Goal: Information Seeking & Learning: Learn about a topic

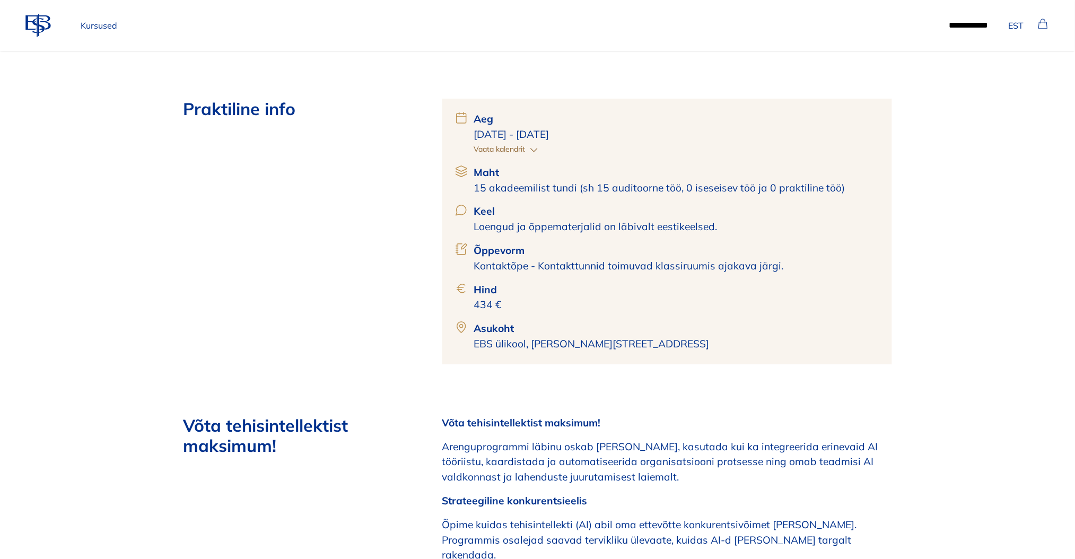
scroll to position [353, 0]
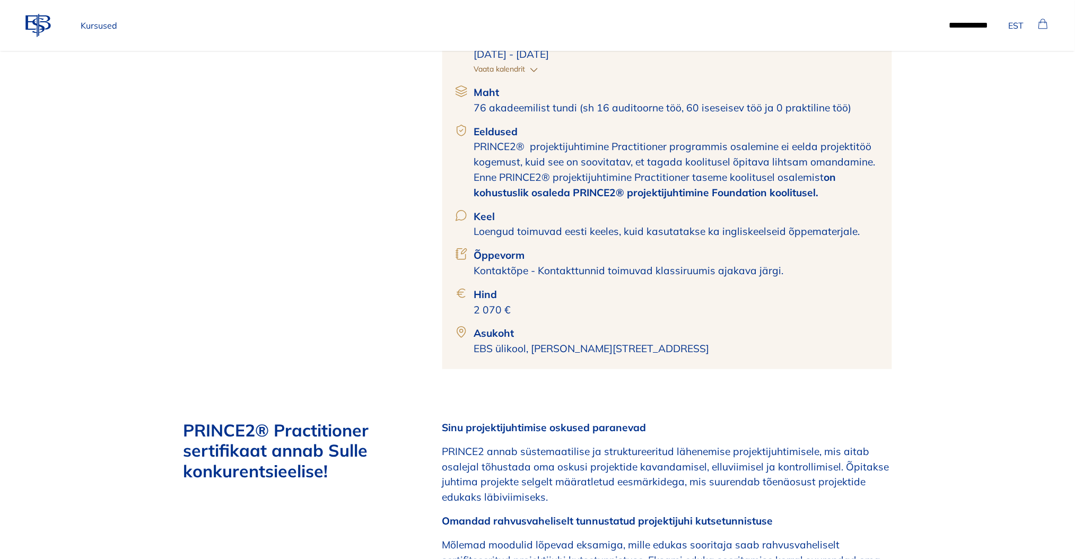
scroll to position [495, 0]
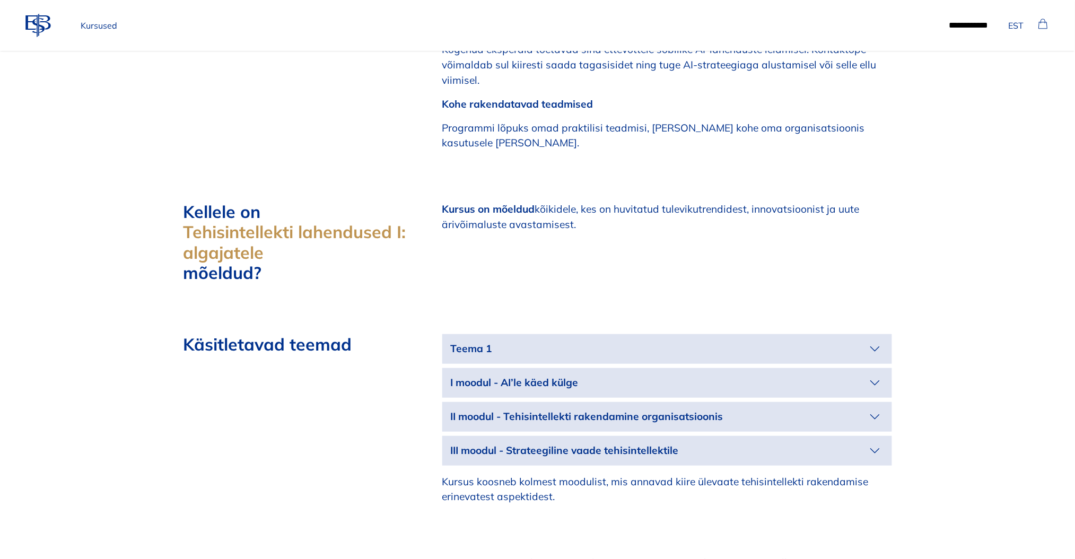
scroll to position [1060, 0]
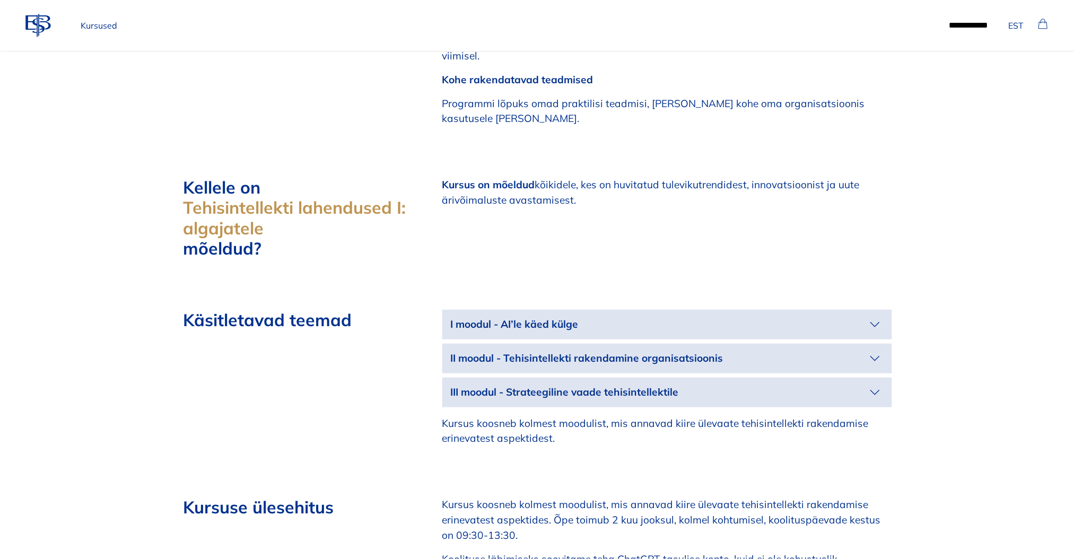
scroll to position [1202, 0]
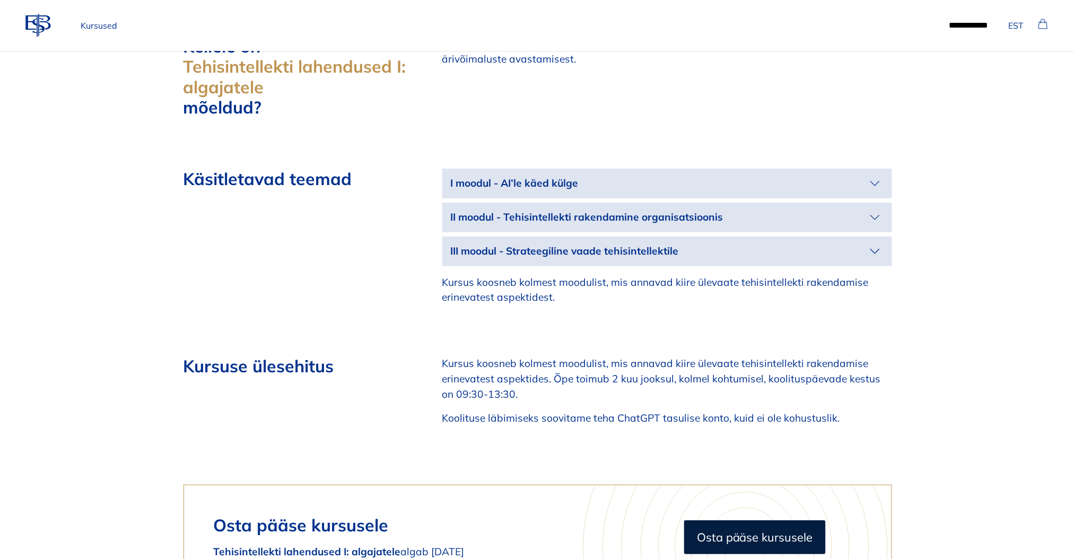
click at [875, 175] on icon "button" at bounding box center [874, 183] width 17 height 17
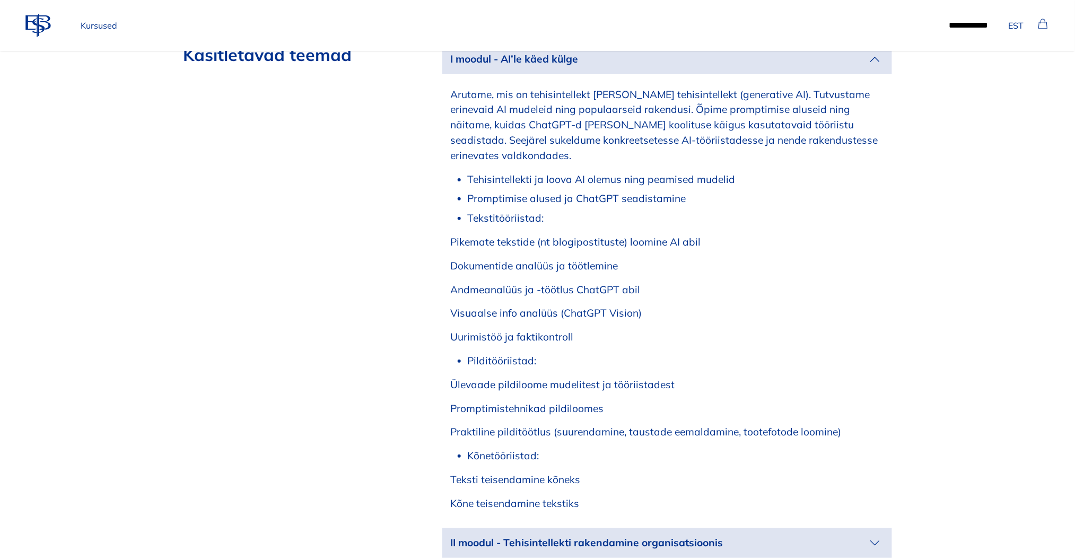
scroll to position [1485, 0]
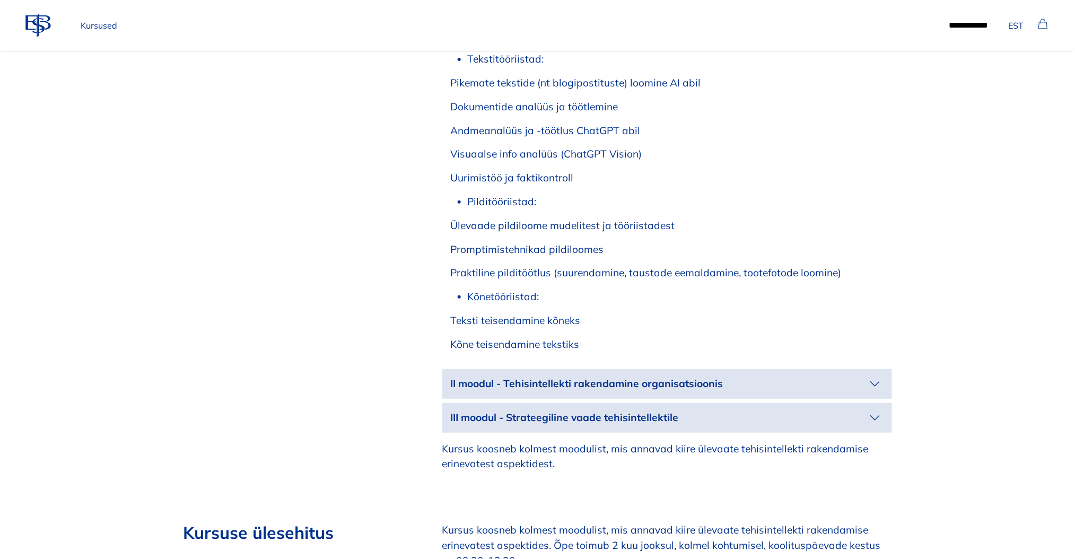
click at [877, 375] on icon "button" at bounding box center [874, 383] width 17 height 17
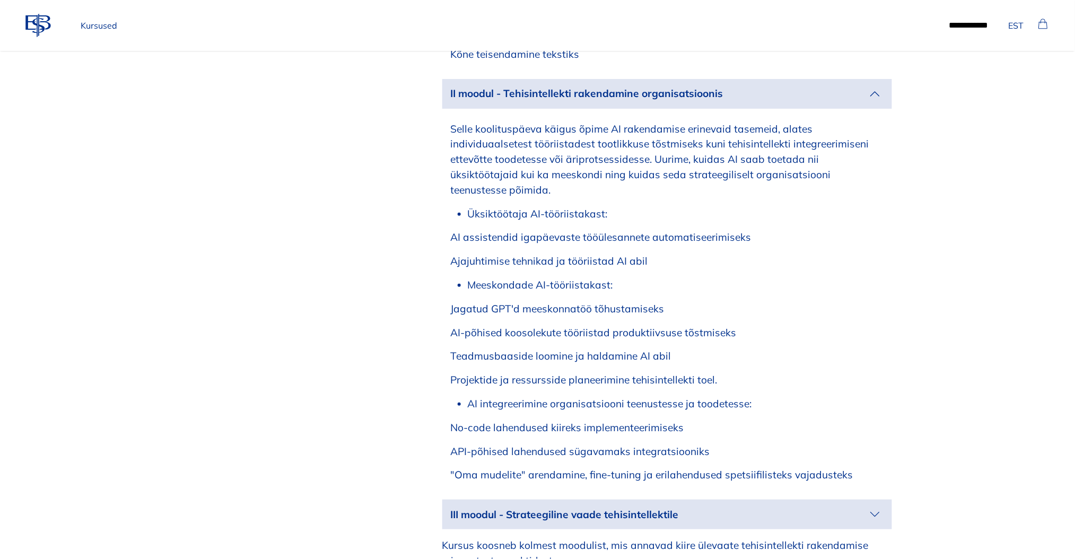
scroll to position [1909, 0]
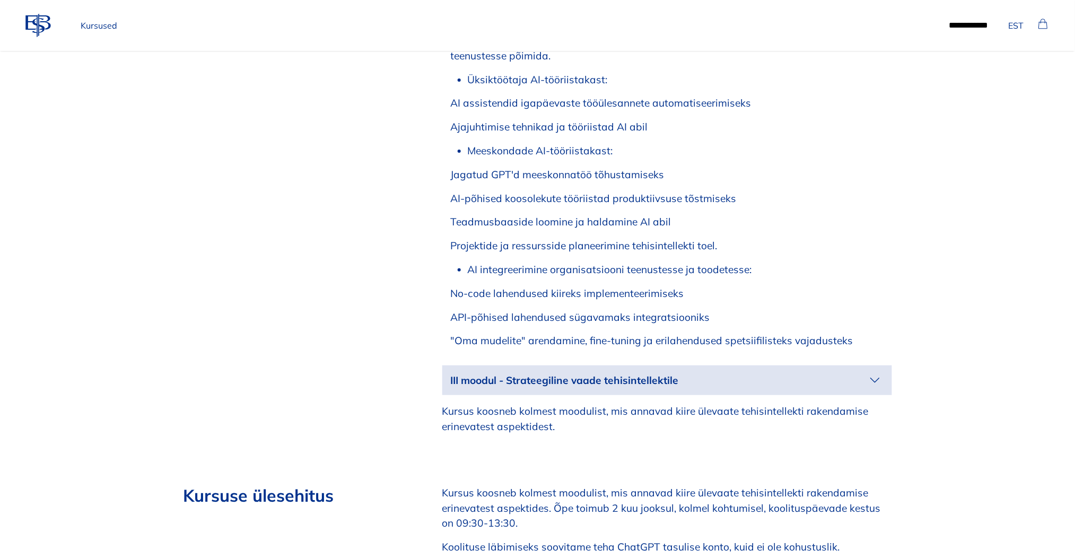
click at [878, 372] on icon "button" at bounding box center [874, 380] width 17 height 17
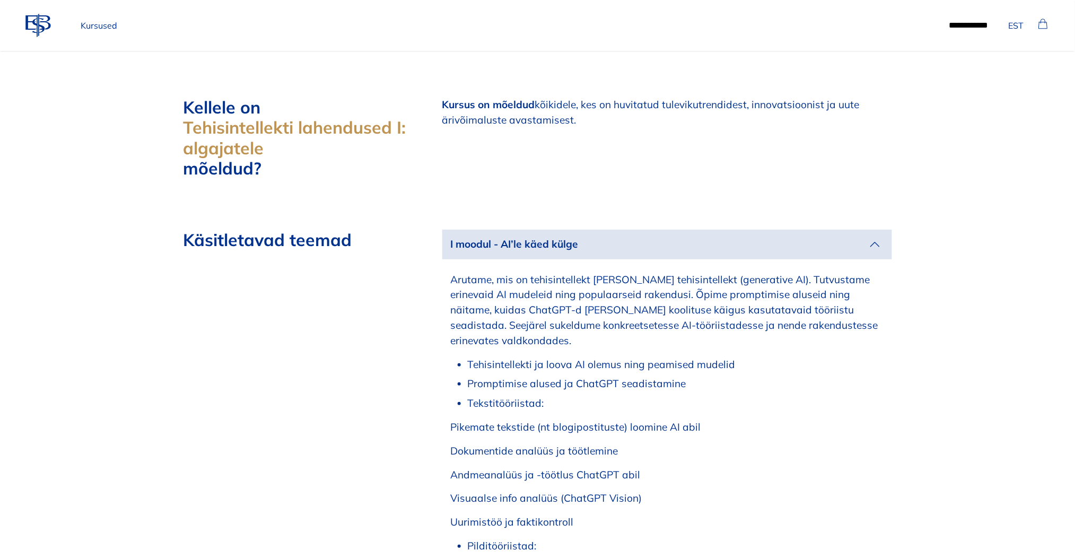
scroll to position [989, 0]
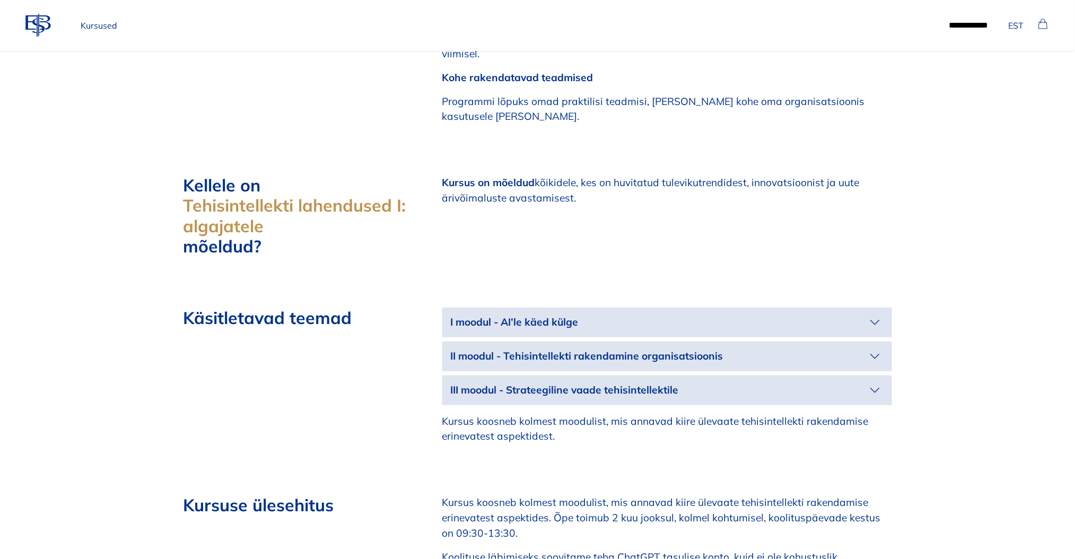
scroll to position [1131, 0]
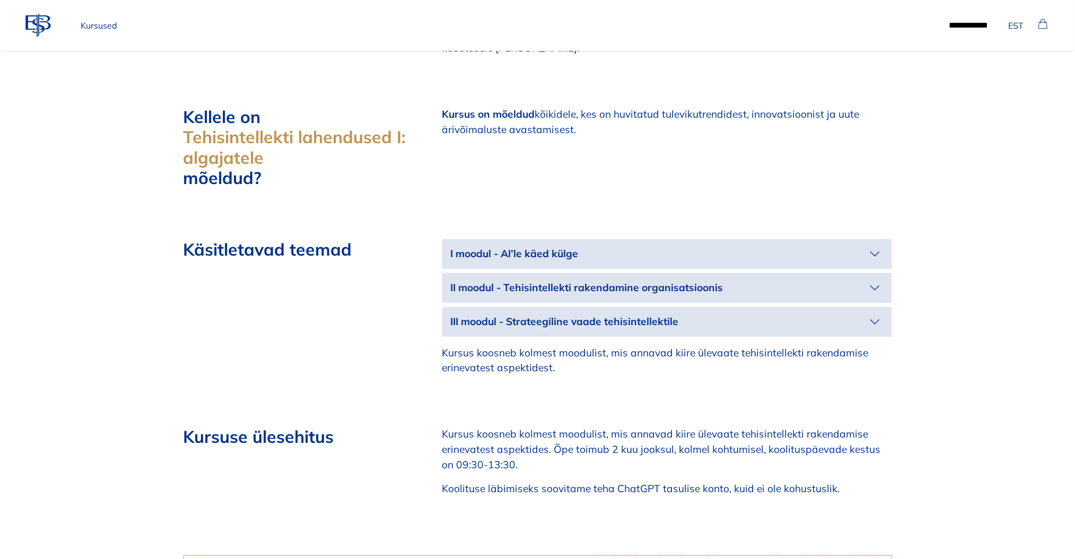
click at [841, 246] on p "I moodul - AI’le käed külge" at bounding box center [659, 253] width 416 height 15
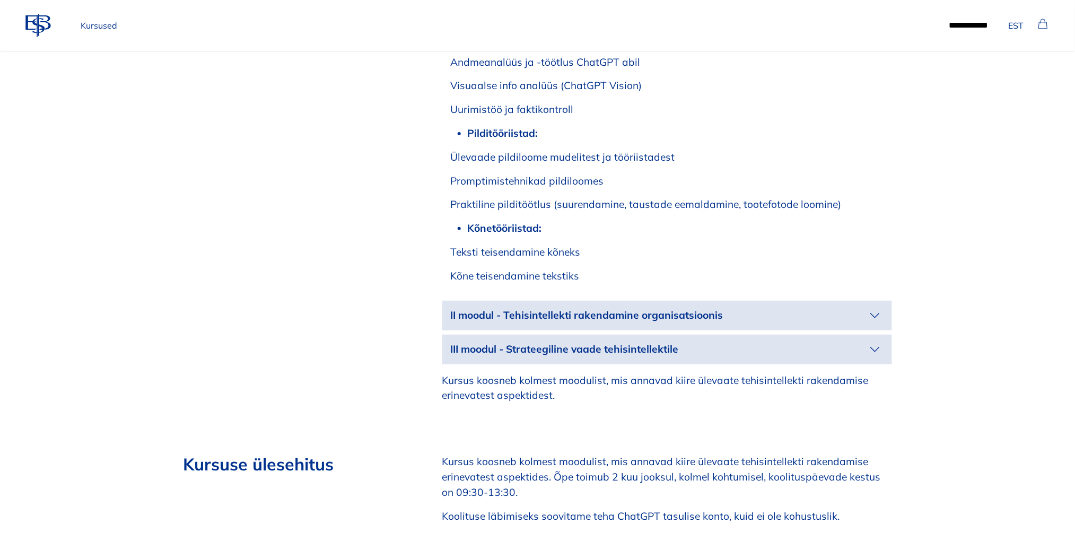
scroll to position [1555, 0]
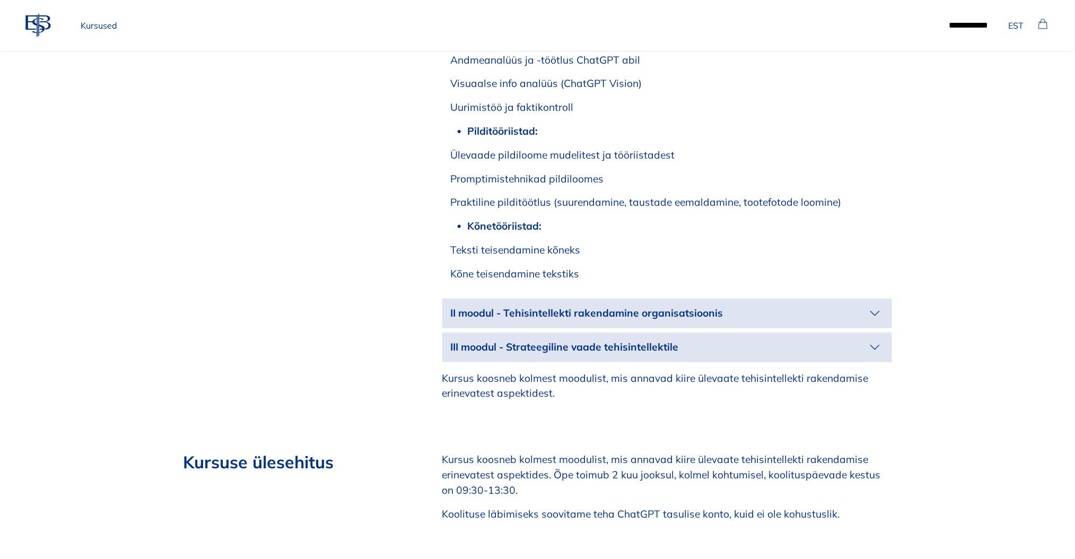
click at [823, 305] on p "II moodul - Tehisintellekti rakendamine organisatsioonis" at bounding box center [659, 312] width 416 height 15
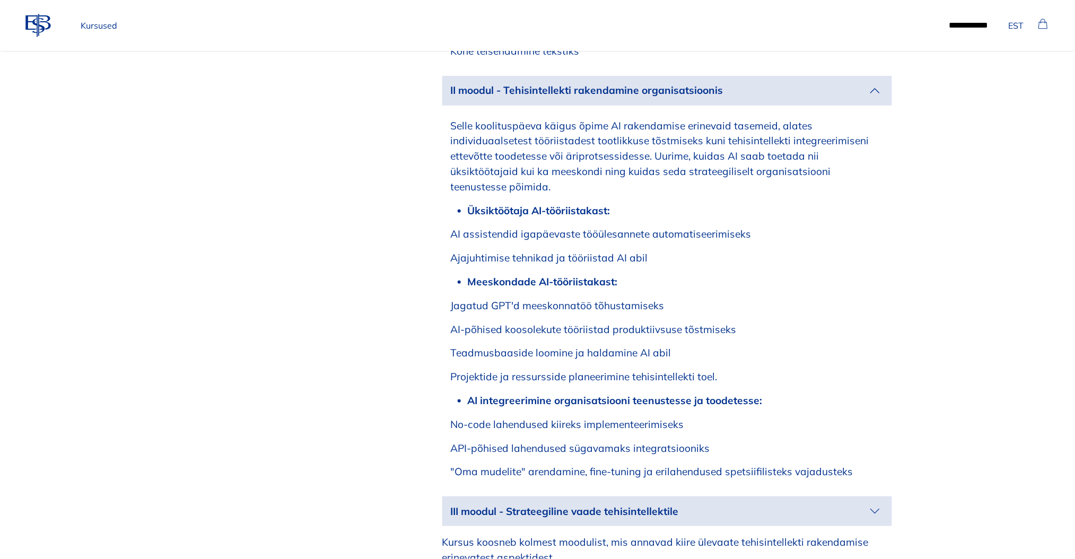
scroll to position [1838, 0]
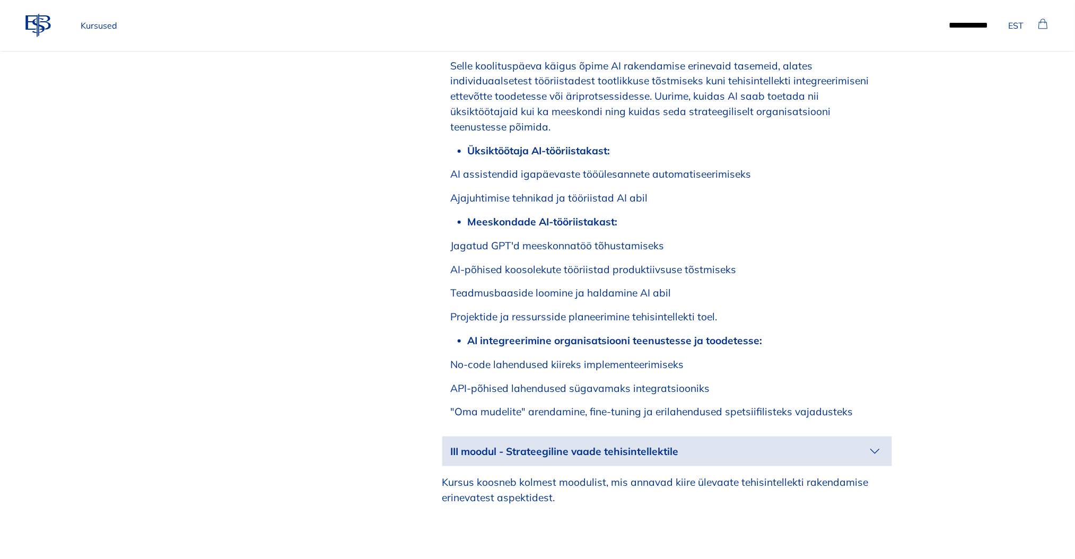
click at [830, 444] on p "III moodul - Strateegiline vaade tehisintellektile" at bounding box center [659, 451] width 416 height 15
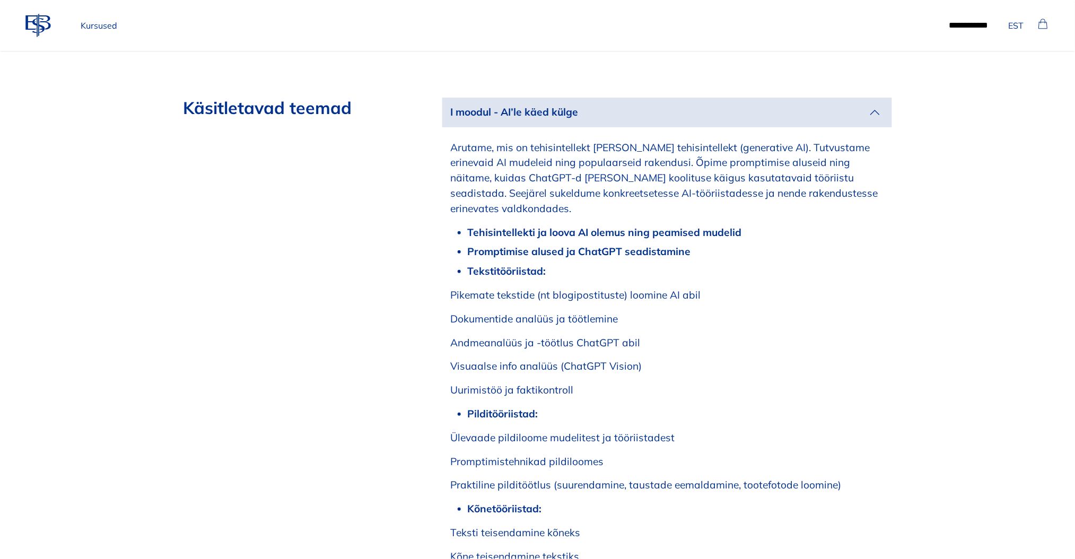
scroll to position [989, 0]
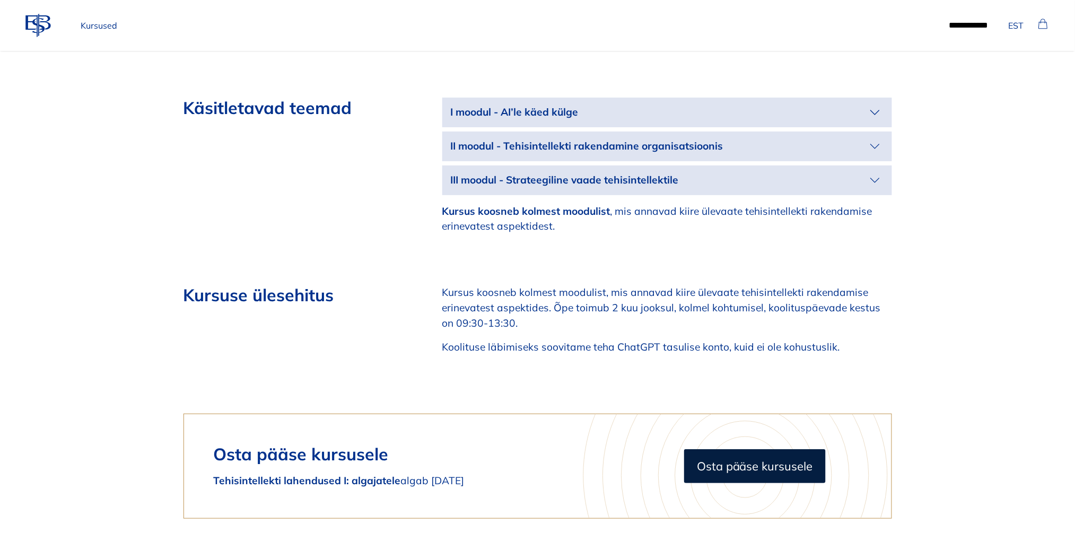
scroll to position [989, 0]
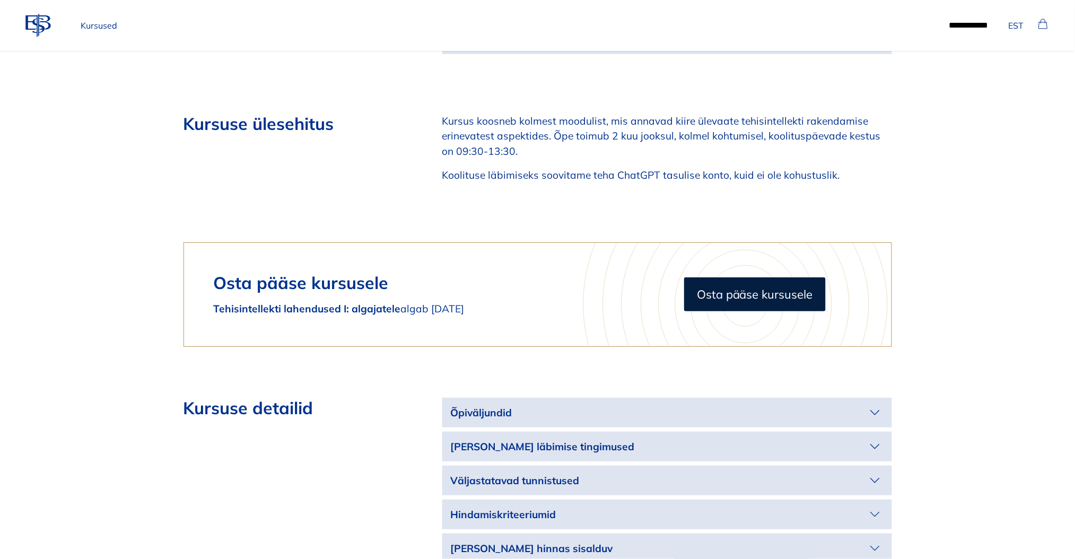
scroll to position [1555, 0]
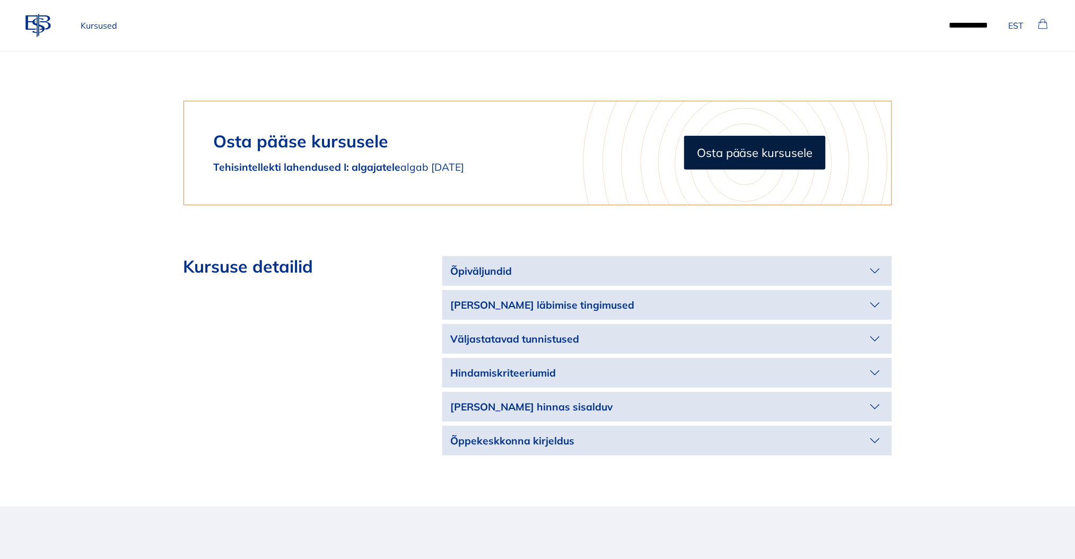
click at [855, 264] on p "Õpiväljundid" at bounding box center [659, 271] width 416 height 15
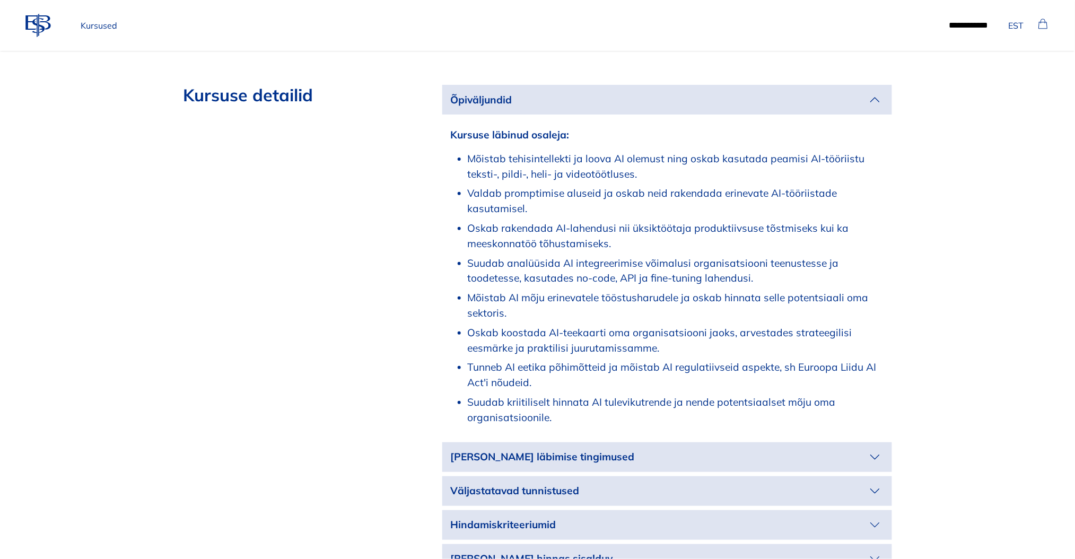
scroll to position [1767, 0]
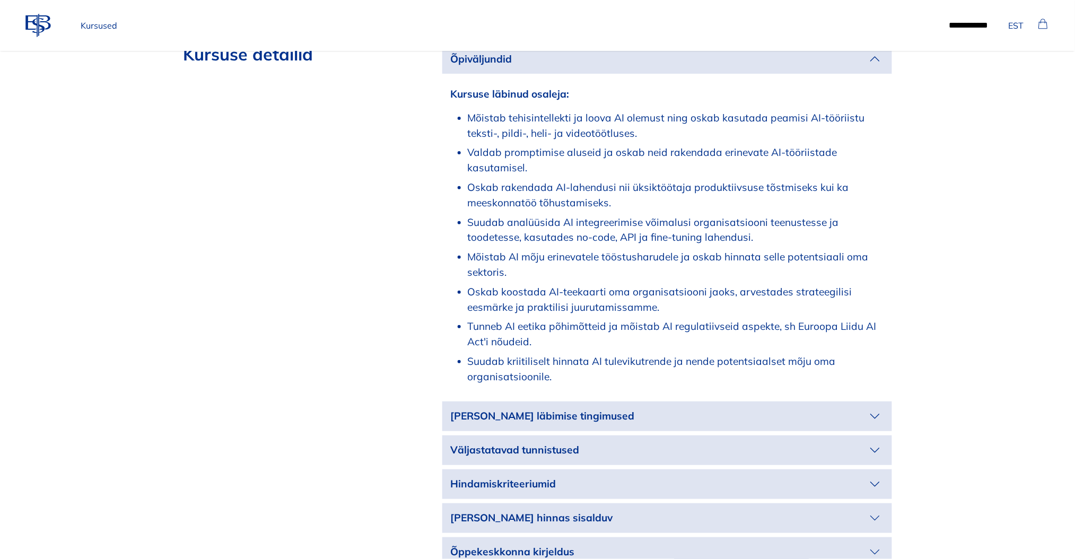
click at [854, 408] on p "[PERSON_NAME] läbimise tingimused" at bounding box center [659, 415] width 416 height 15
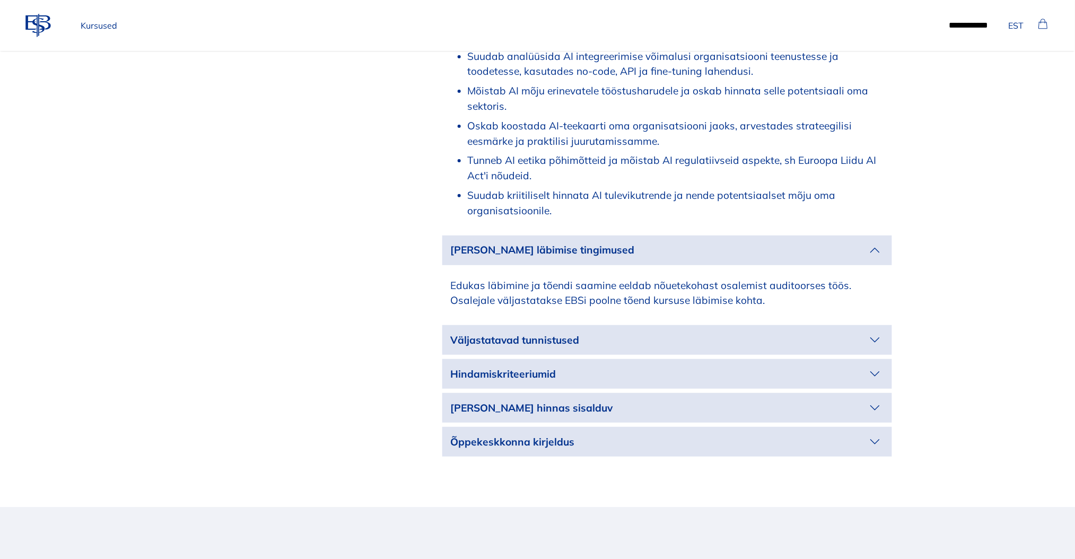
scroll to position [1979, 0]
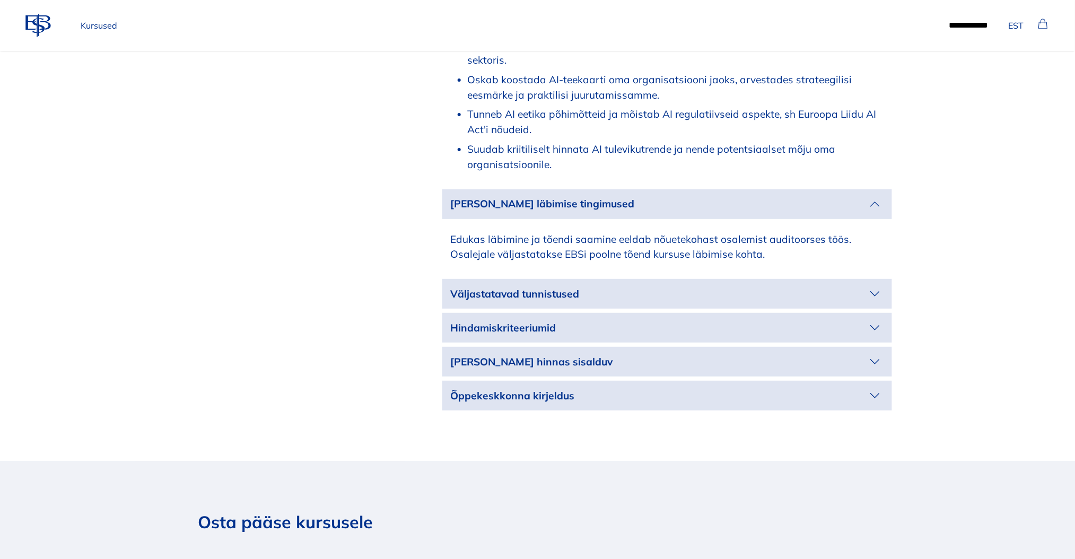
click at [870, 285] on icon "button" at bounding box center [874, 293] width 17 height 17
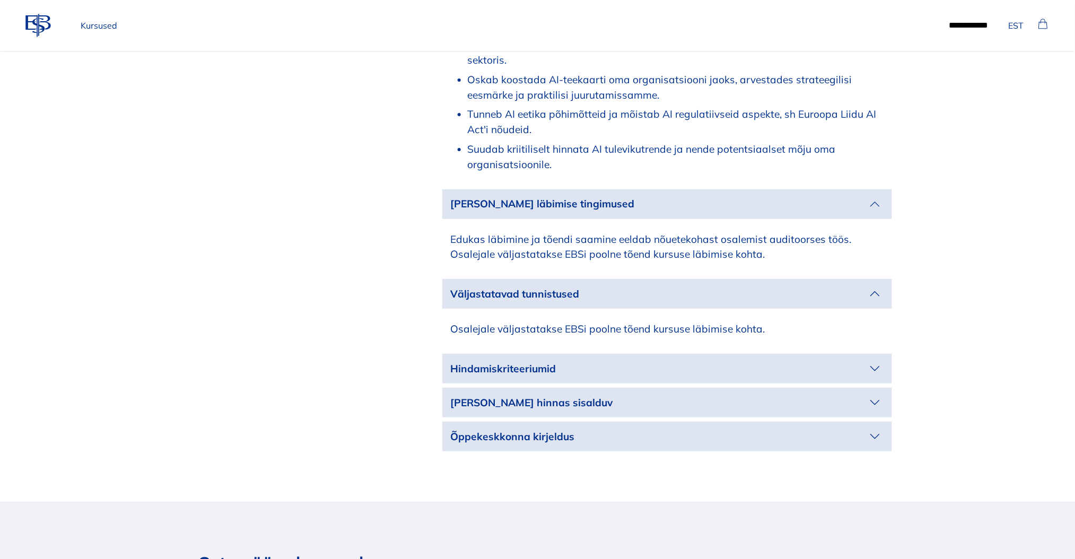
click at [843, 361] on p "Hindamiskriteeriumid" at bounding box center [659, 368] width 416 height 15
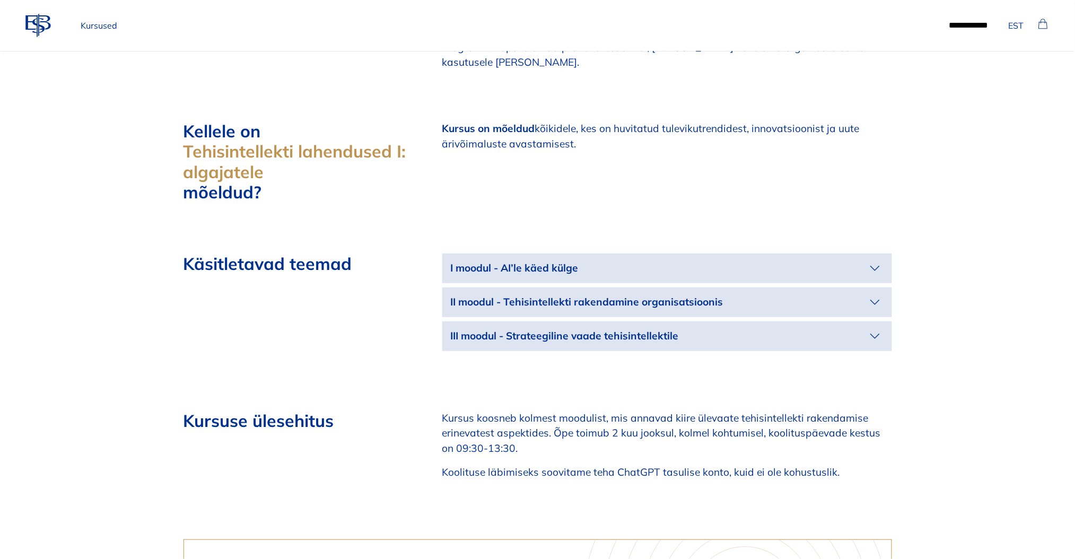
scroll to position [1131, 0]
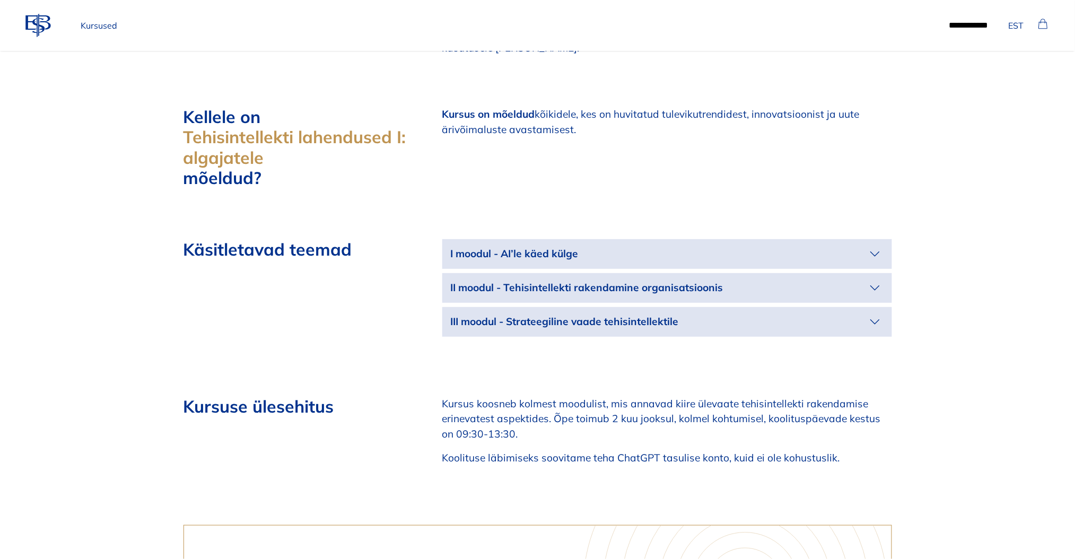
click at [869, 246] on icon "button" at bounding box center [874, 254] width 17 height 17
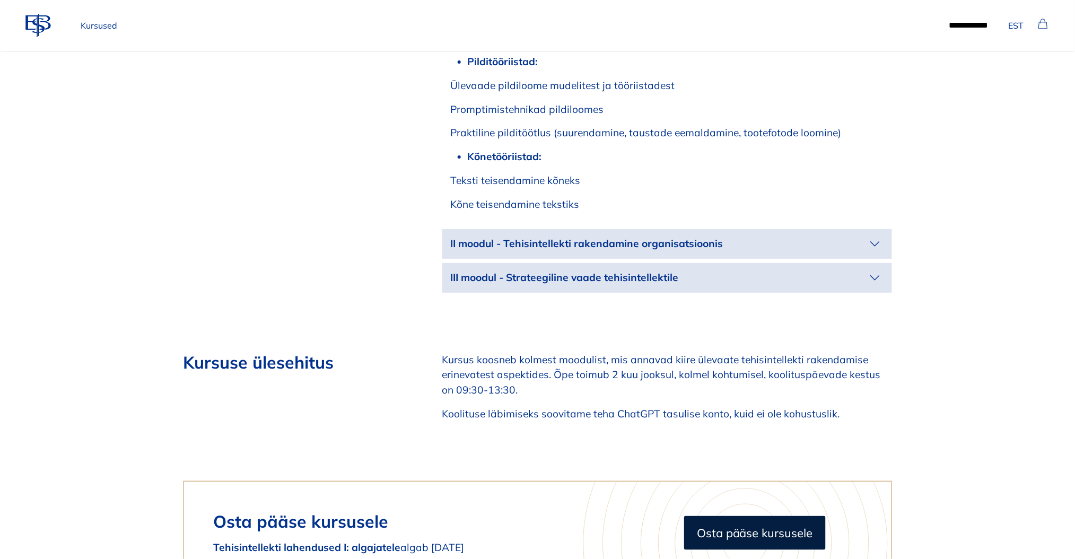
scroll to position [1626, 0]
click at [873, 234] on icon "button" at bounding box center [874, 242] width 17 height 17
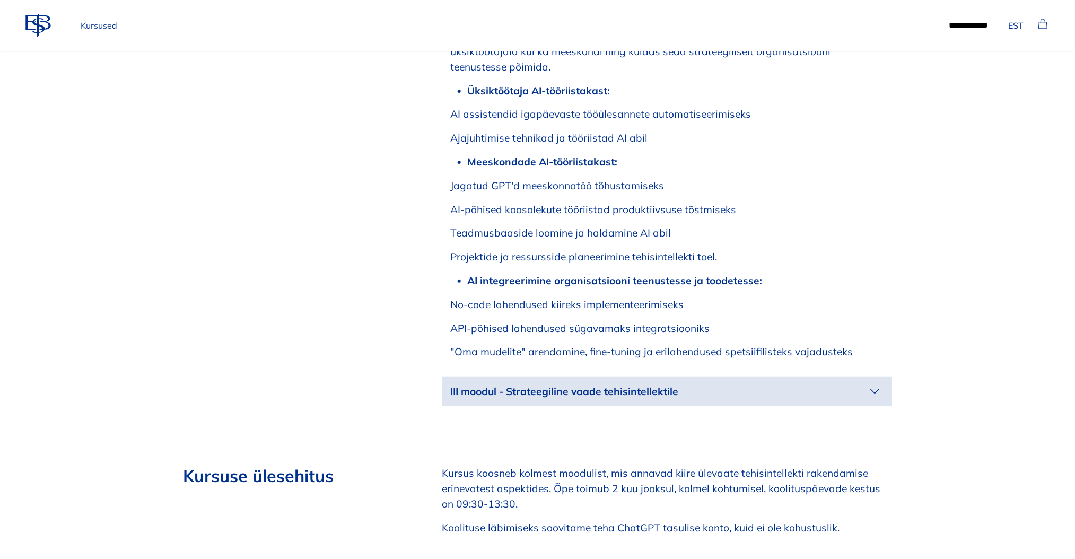
scroll to position [1909, 0]
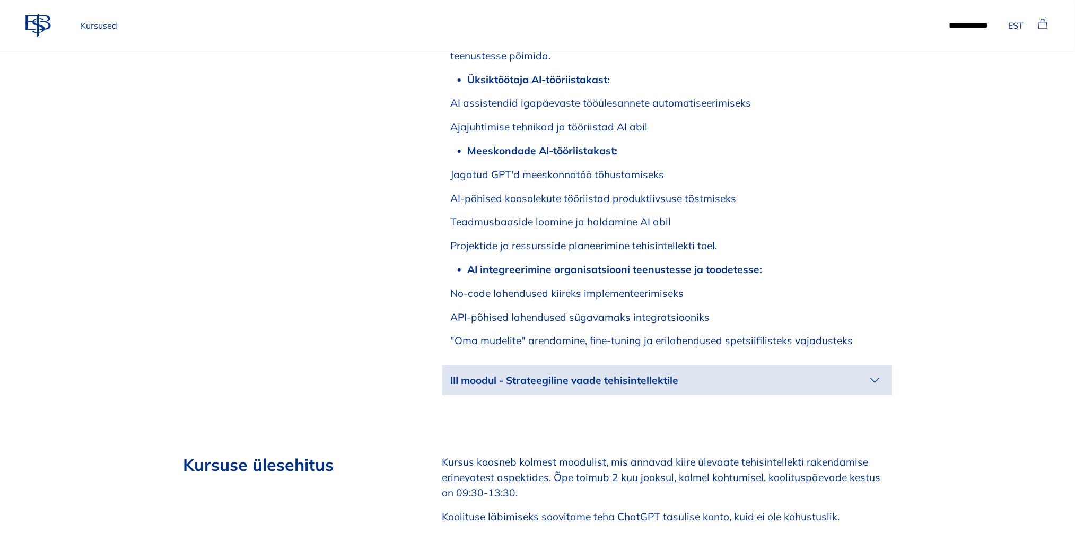
click at [851, 373] on p "III moodul - Strateegiline vaade tehisintellektile" at bounding box center [659, 380] width 416 height 15
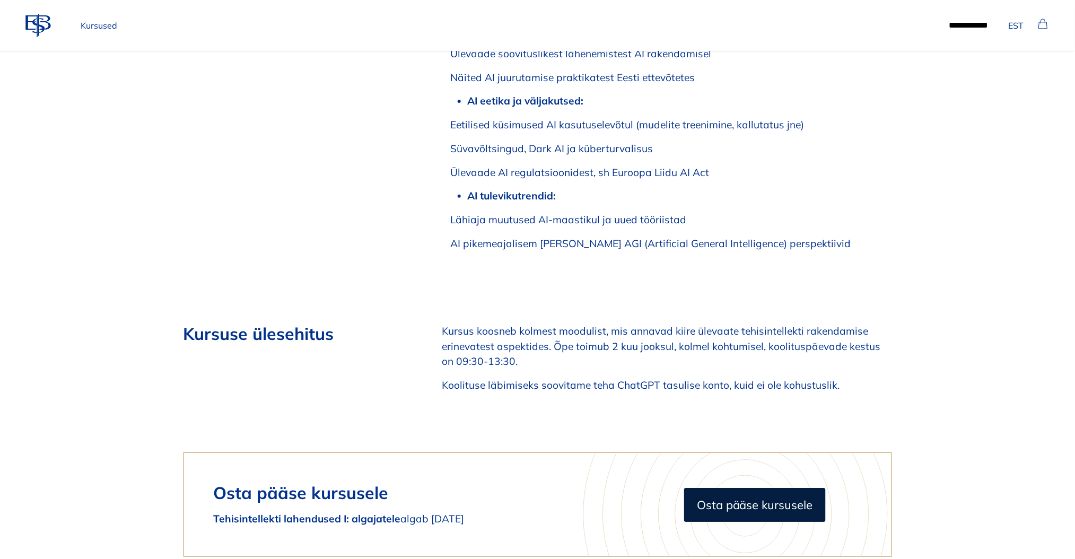
scroll to position [2545, 0]
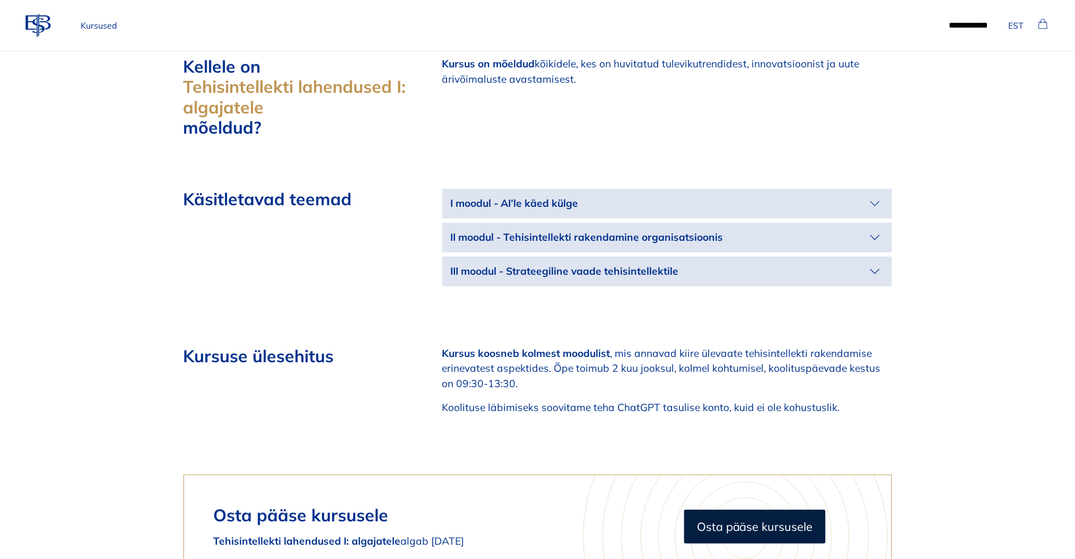
scroll to position [1202, 0]
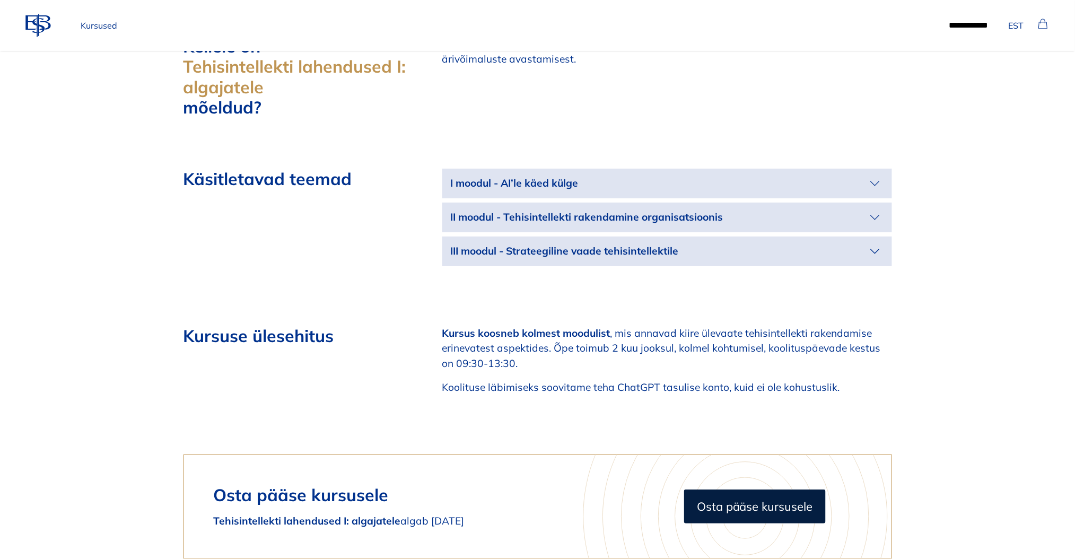
click at [829, 176] on p "I moodul - AI’le käed külge" at bounding box center [659, 183] width 416 height 15
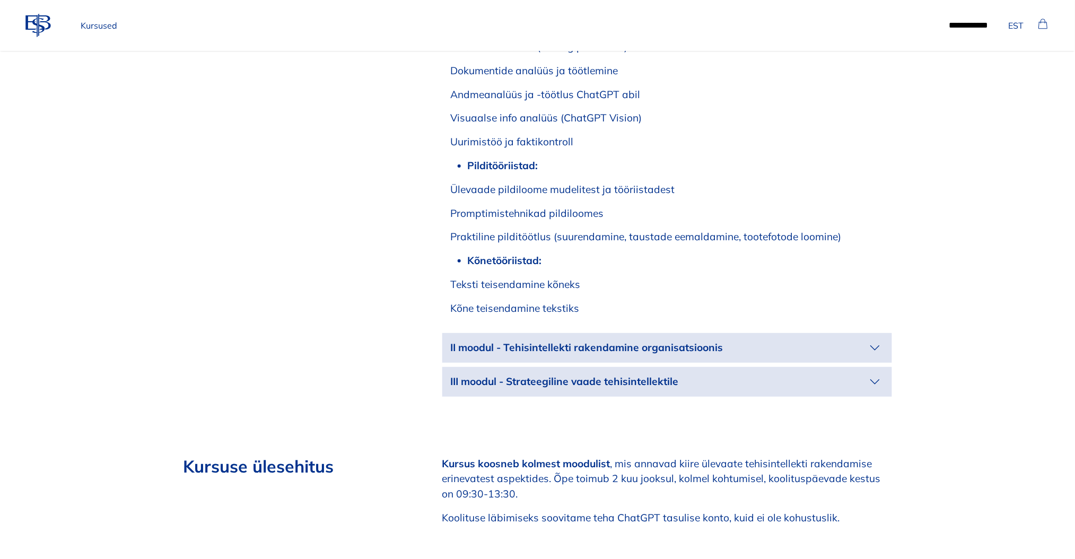
scroll to position [1555, 0]
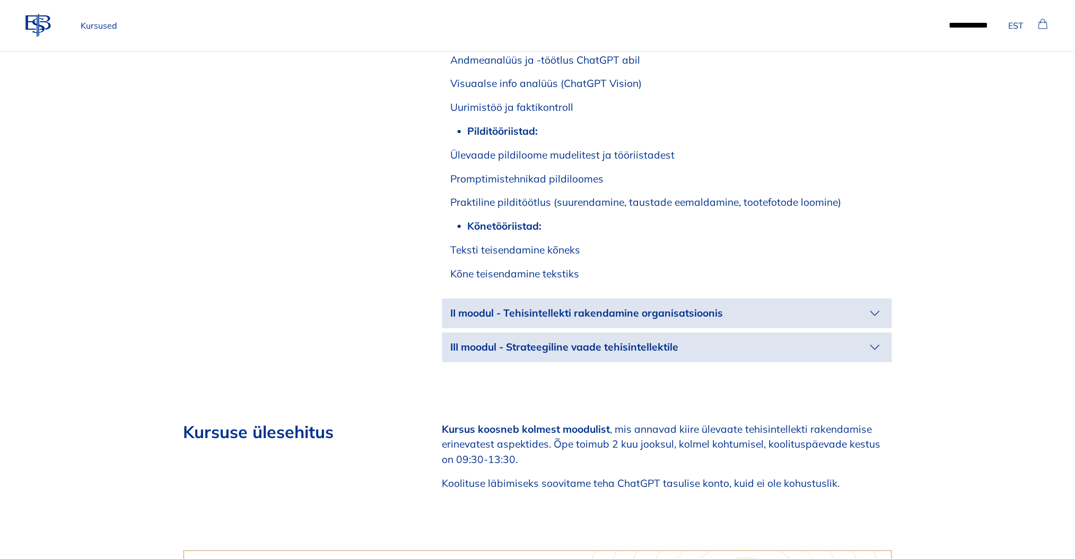
click at [829, 305] on p "II moodul - Tehisintellekti rakendamine organisatsioonis" at bounding box center [659, 312] width 416 height 15
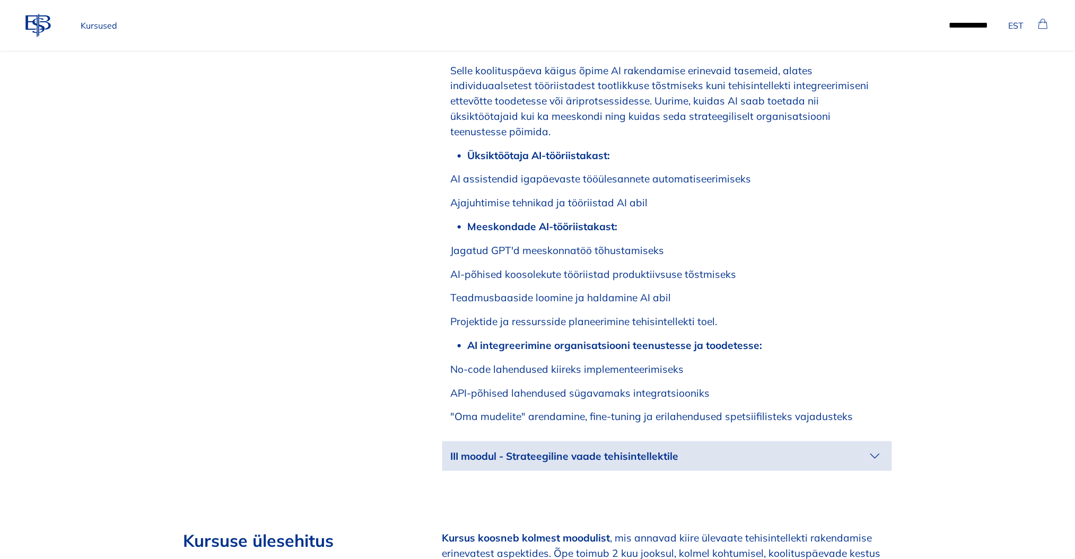
scroll to position [1909, 0]
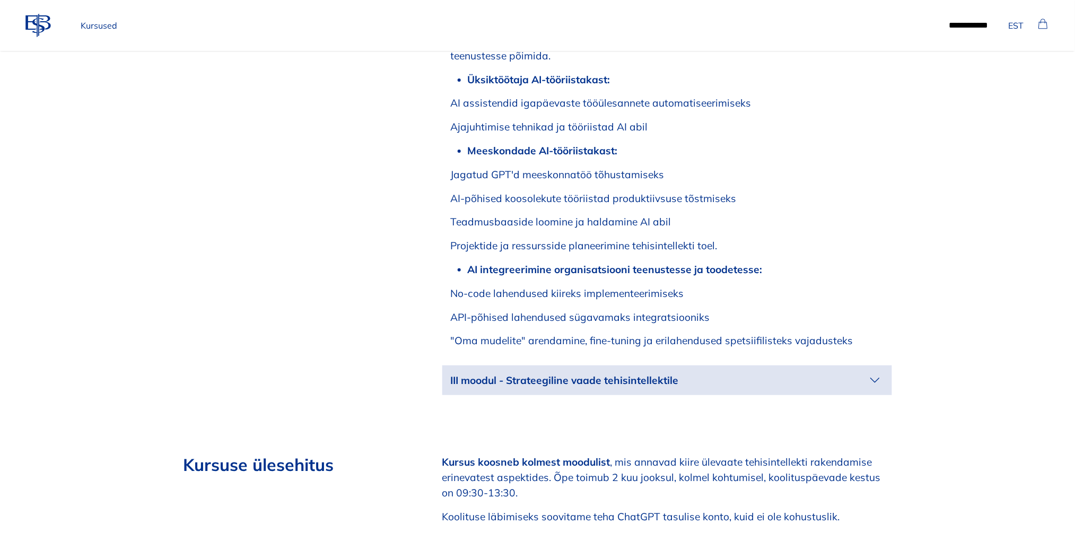
click at [823, 373] on p "III moodul - Strateegiline vaade tehisintellektile" at bounding box center [659, 380] width 416 height 15
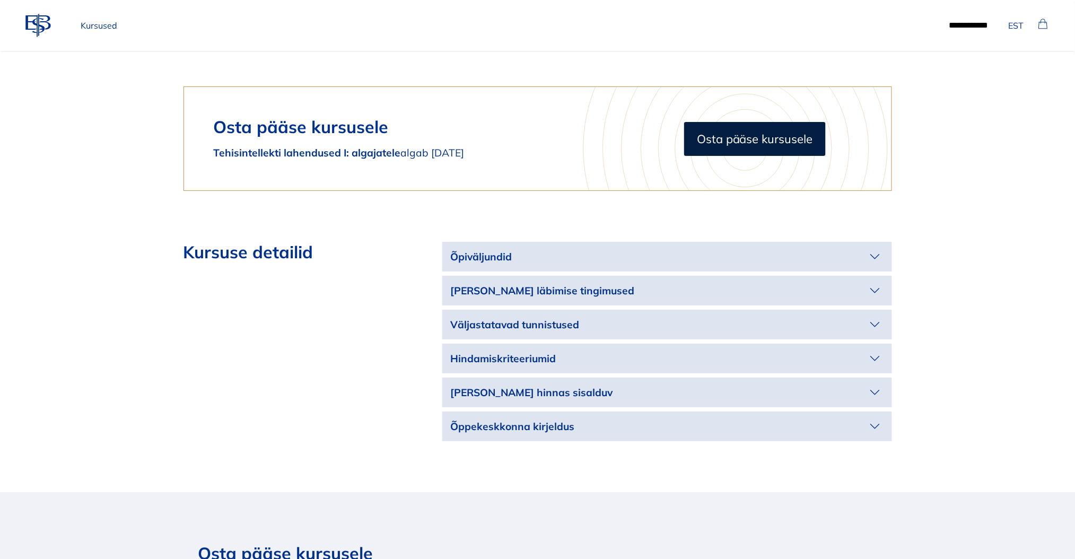
scroll to position [2898, 0]
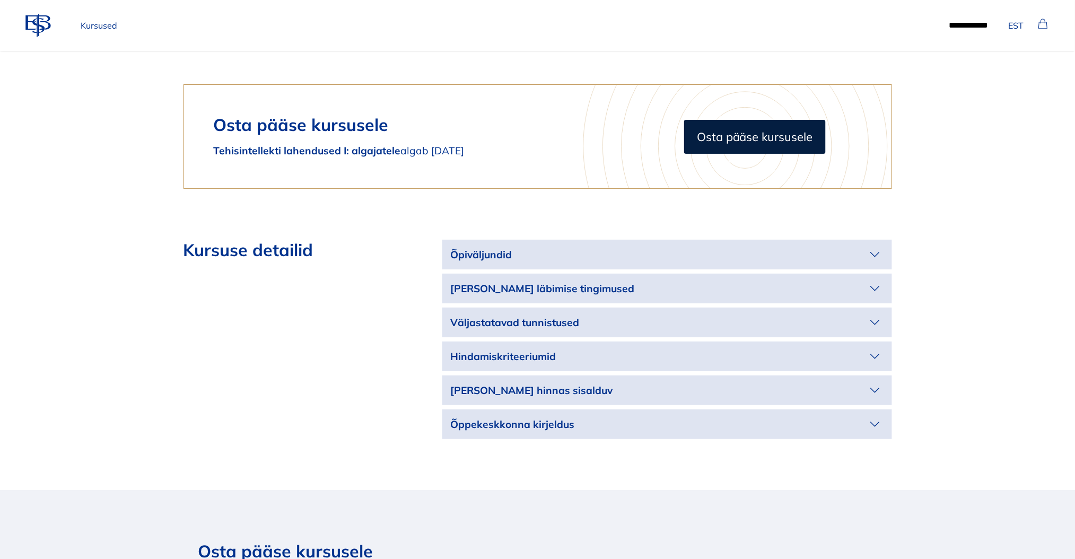
drag, startPoint x: 766, startPoint y: 207, endPoint x: 787, endPoint y: 211, distance: 21.6
click at [767, 247] on p "Õpiväljundid" at bounding box center [659, 254] width 416 height 15
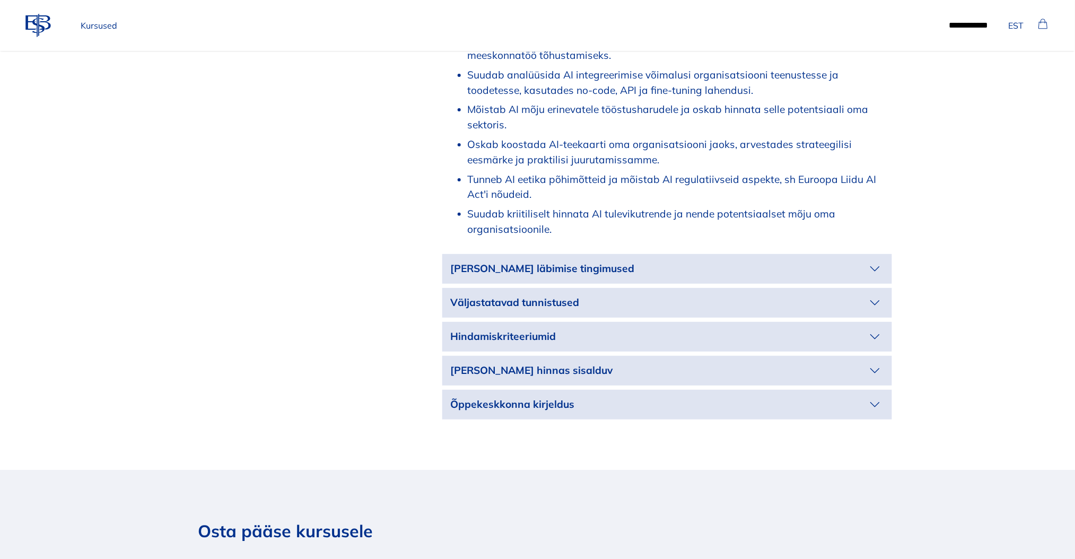
scroll to position [3252, 0]
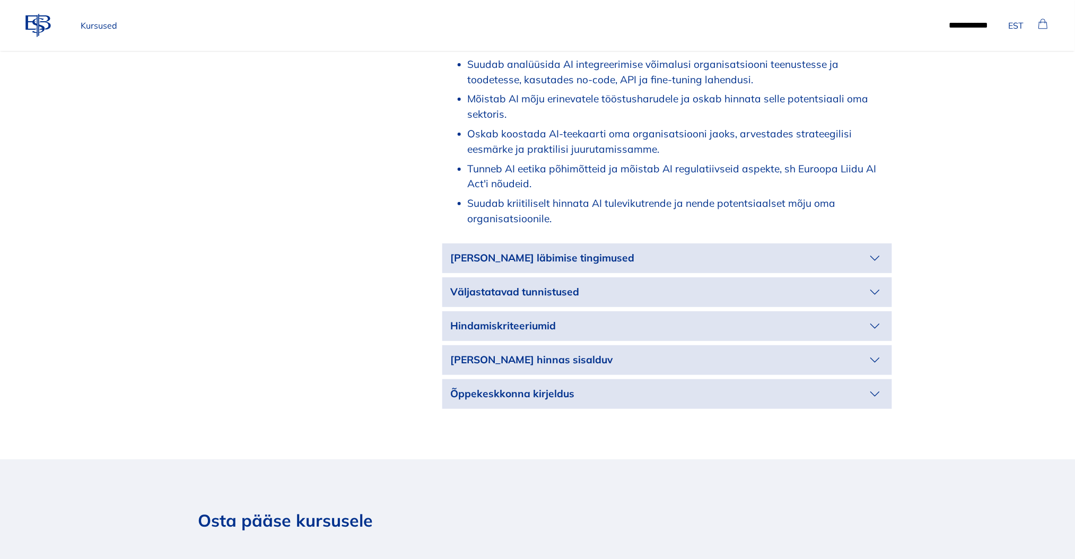
click at [823, 250] on p "[PERSON_NAME] läbimise tingimused" at bounding box center [659, 257] width 416 height 15
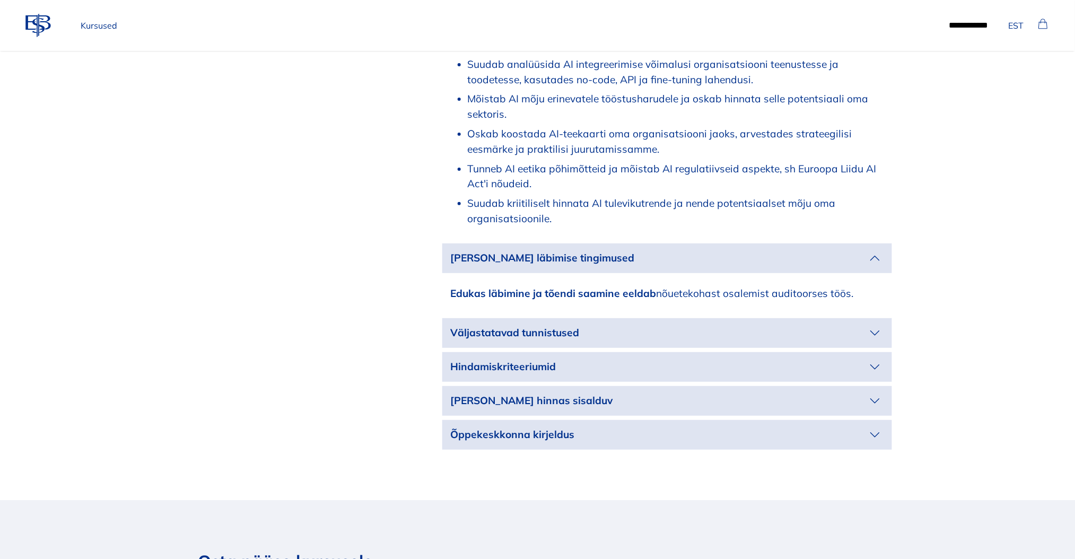
click at [666, 325] on p "Väljastatavad tunnistused" at bounding box center [659, 332] width 416 height 15
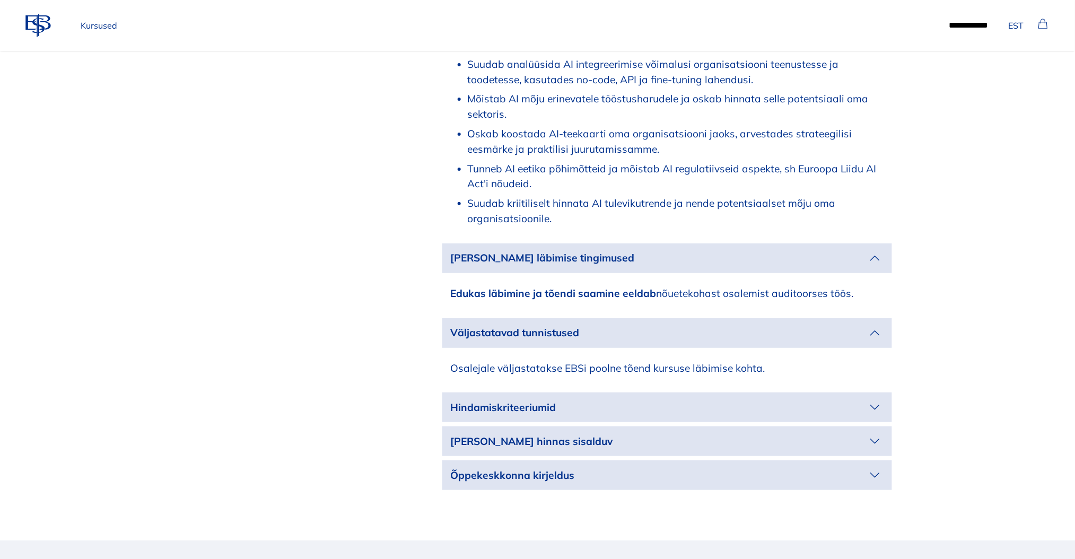
click at [781, 400] on p "Hindamiskriteeriumid" at bounding box center [659, 407] width 416 height 15
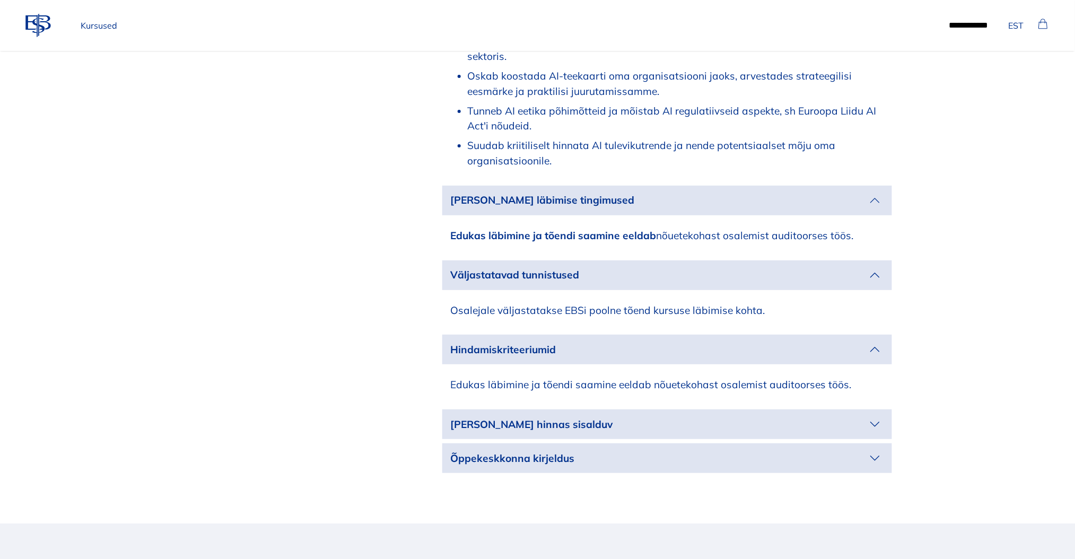
scroll to position [3394, 0]
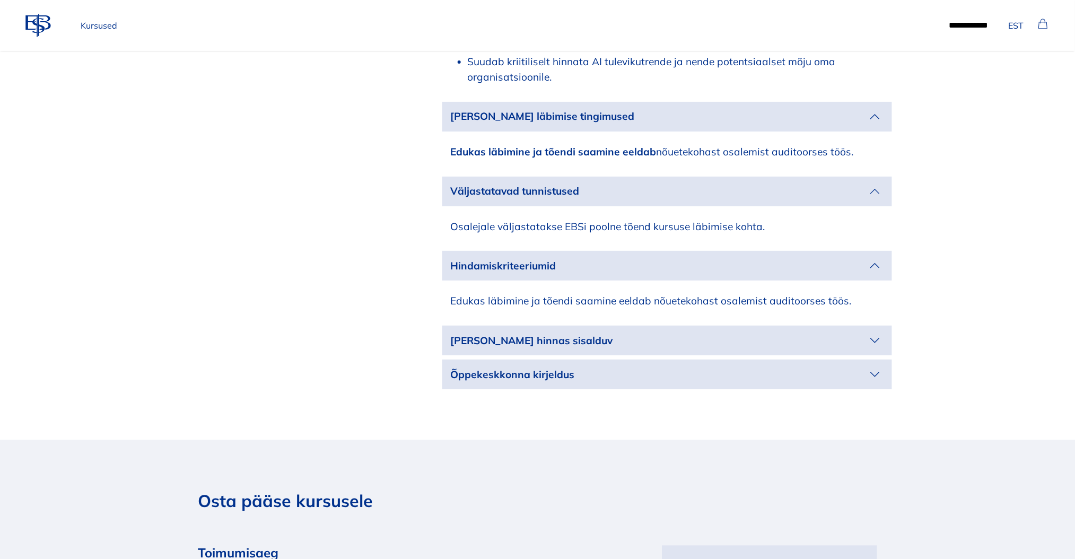
click at [819, 333] on p "[PERSON_NAME] hinnas sisalduv" at bounding box center [659, 340] width 416 height 15
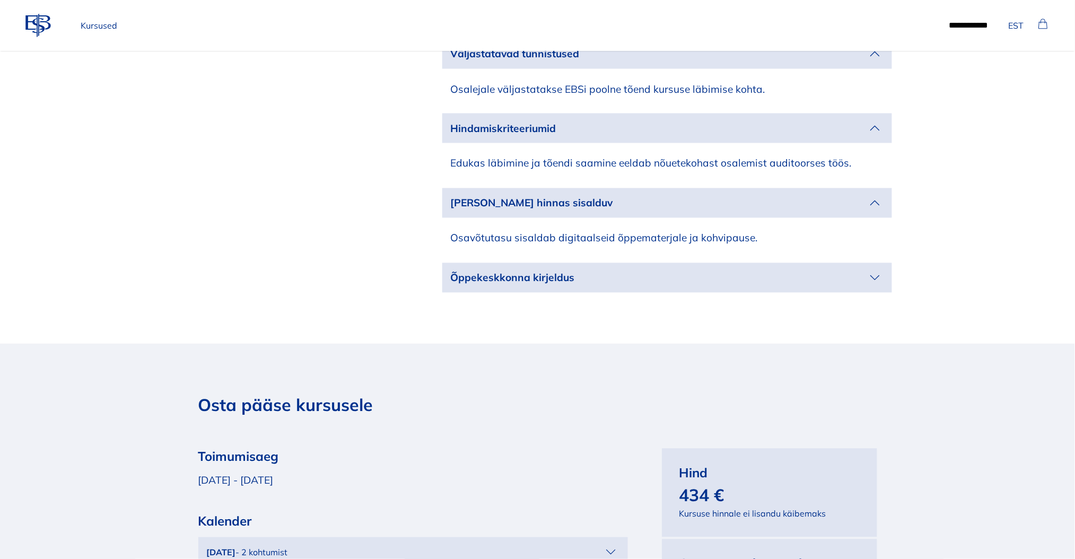
scroll to position [3535, 0]
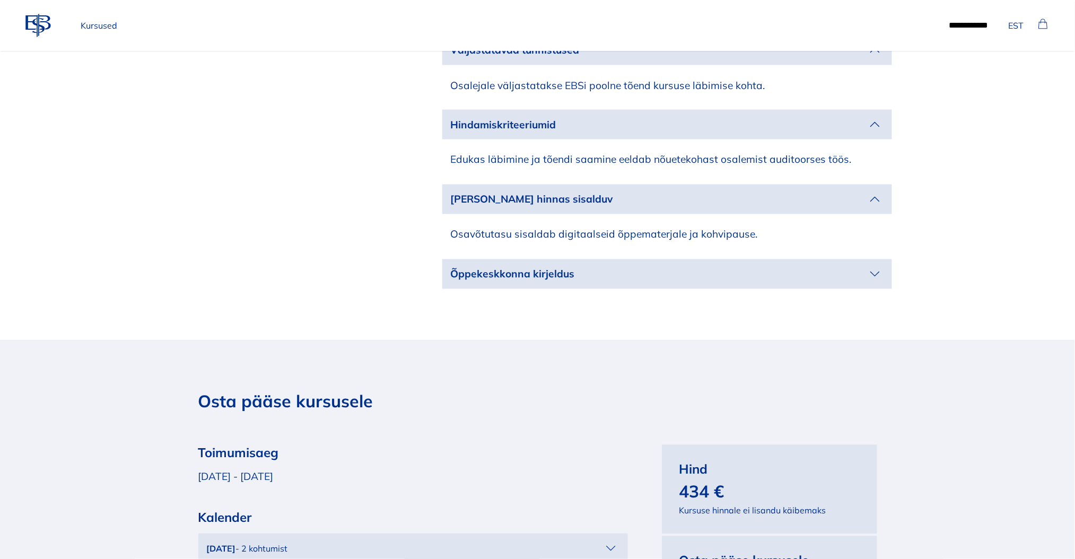
click at [834, 267] on p "Õppekeskkonna kirjeldus" at bounding box center [659, 274] width 416 height 15
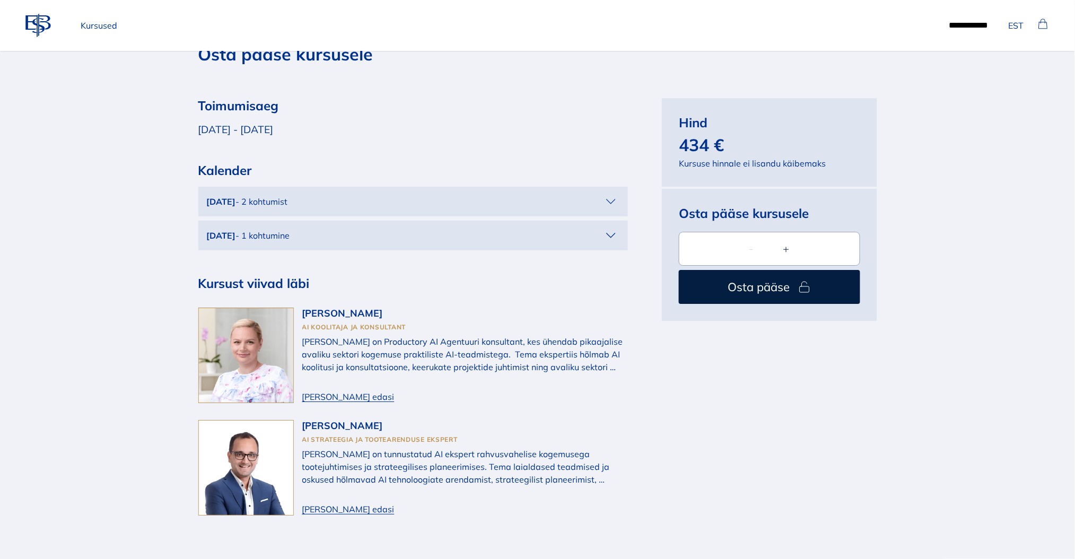
scroll to position [4030, 0]
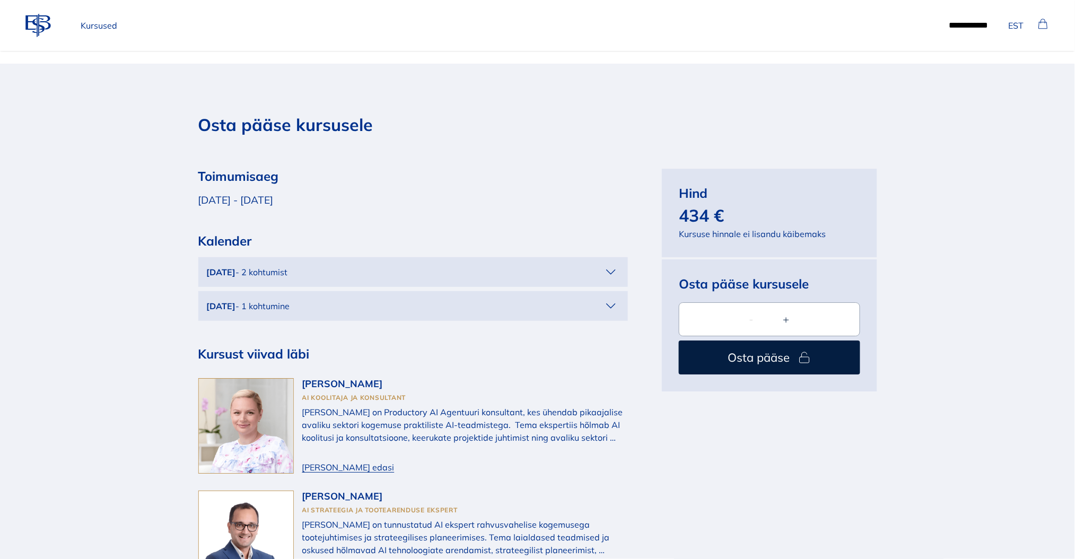
click at [605, 264] on icon "button" at bounding box center [610, 272] width 17 height 17
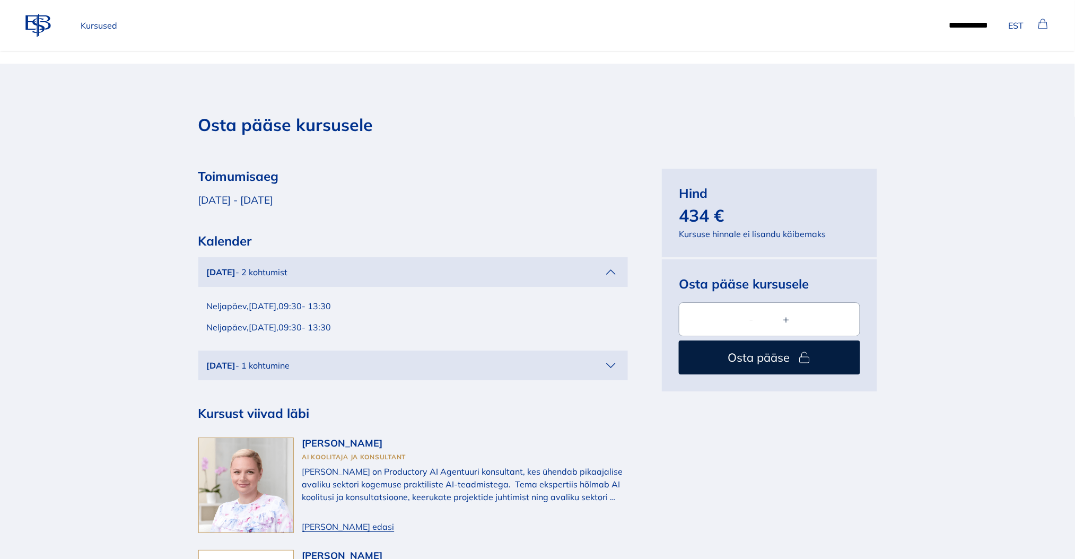
click at [611, 357] on icon "button" at bounding box center [610, 365] width 17 height 17
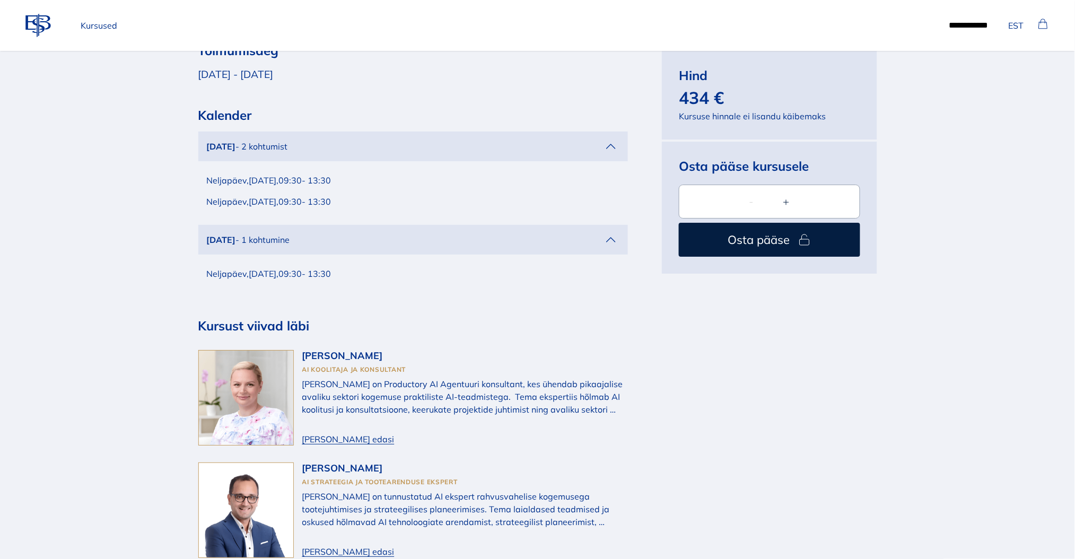
scroll to position [4242, 0]
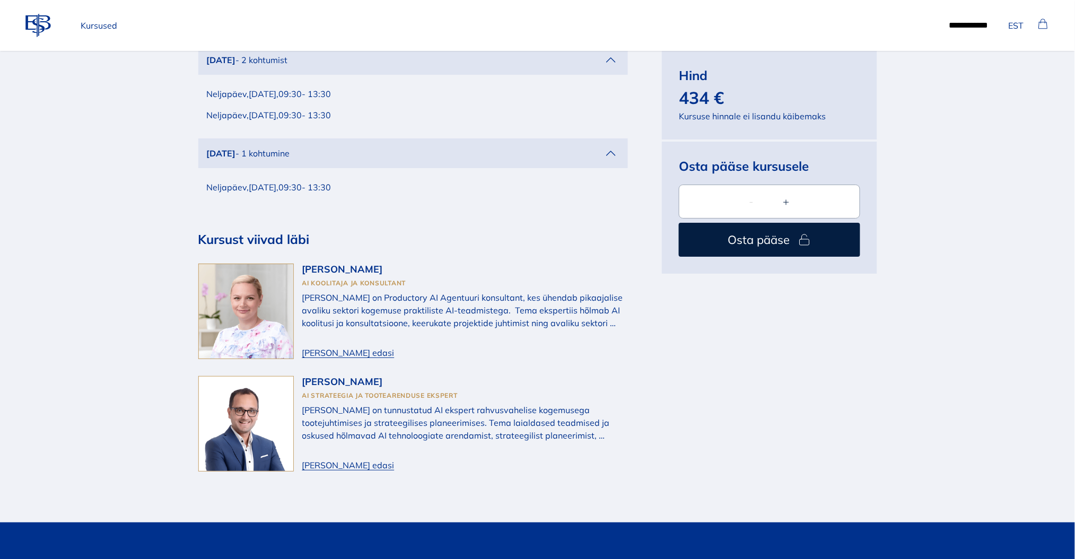
click at [324, 346] on span "[PERSON_NAME] edasi" at bounding box center [348, 352] width 92 height 13
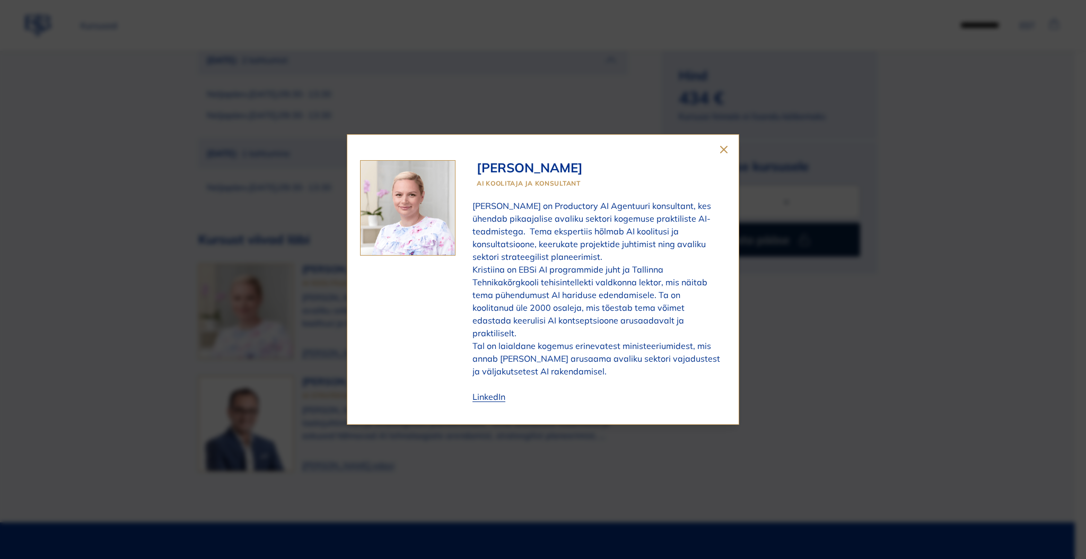
click at [723, 152] on icon "close" at bounding box center [723, 149] width 13 height 13
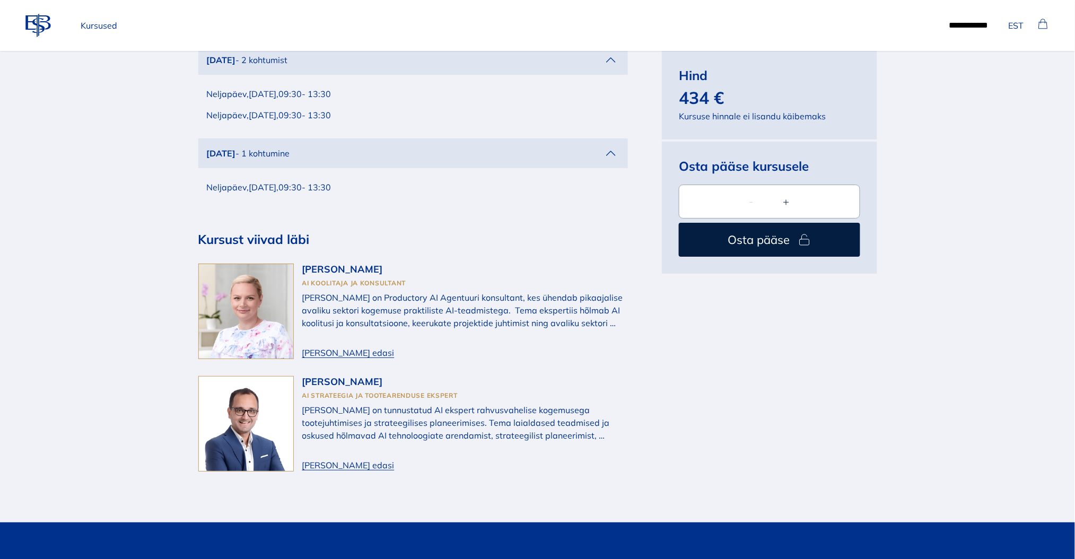
click at [328, 459] on span "[PERSON_NAME] edasi" at bounding box center [348, 465] width 92 height 13
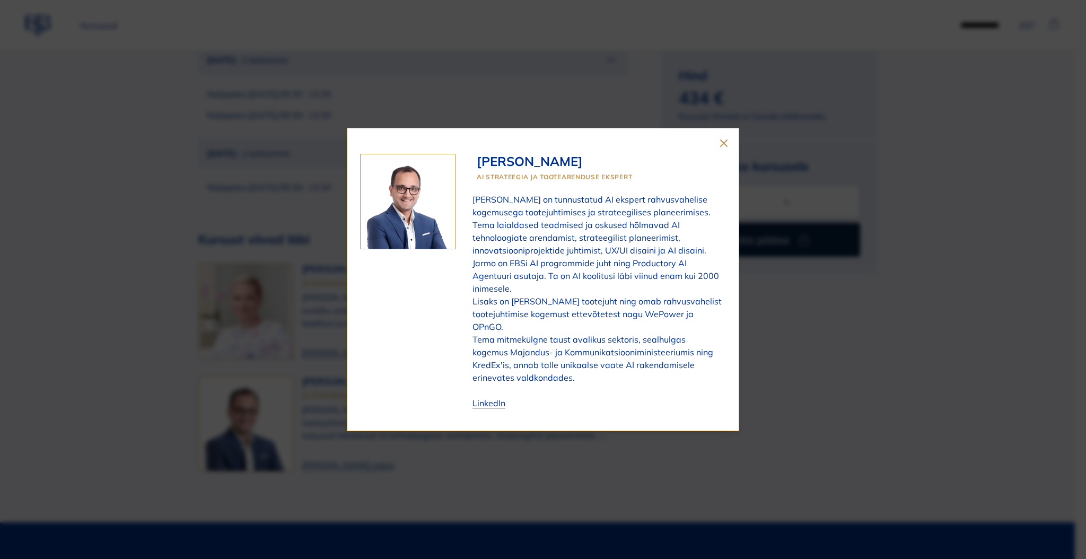
click at [479, 400] on span "LinkedIn" at bounding box center [488, 403] width 33 height 13
click at [717, 140] on icon "close" at bounding box center [723, 143] width 13 height 13
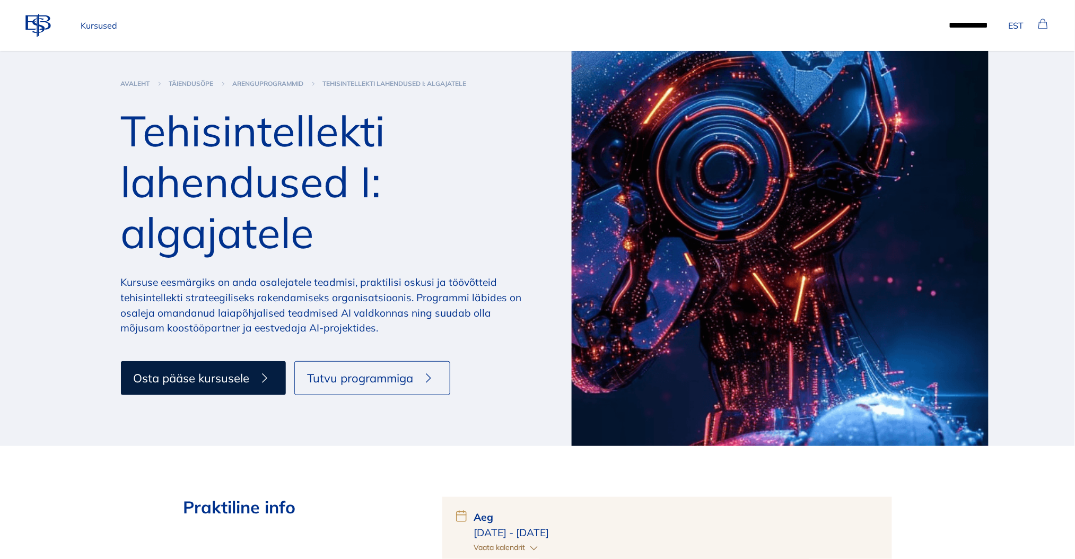
scroll to position [0, 0]
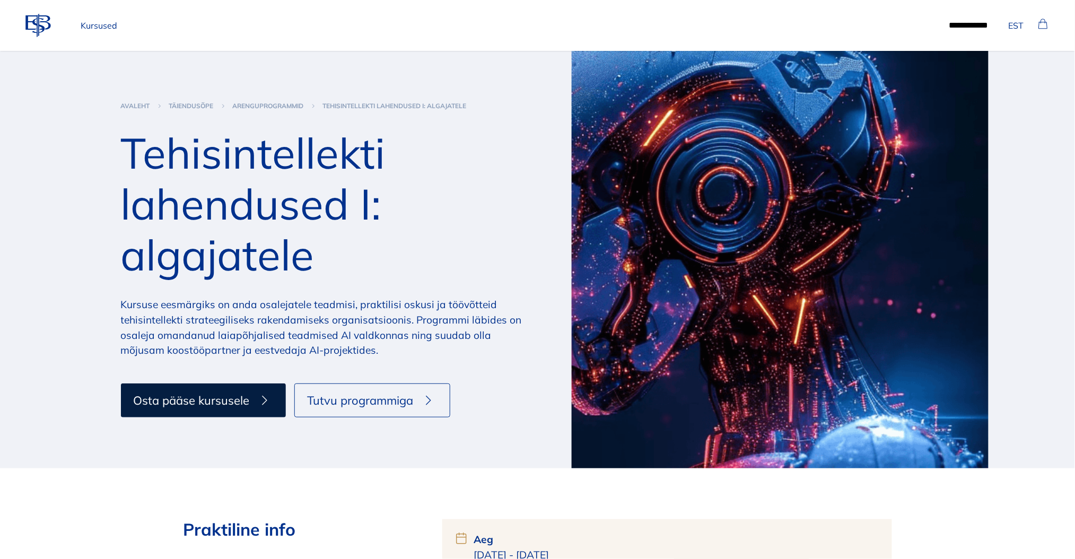
click at [109, 21] on p "Kursused" at bounding box center [98, 25] width 45 height 21
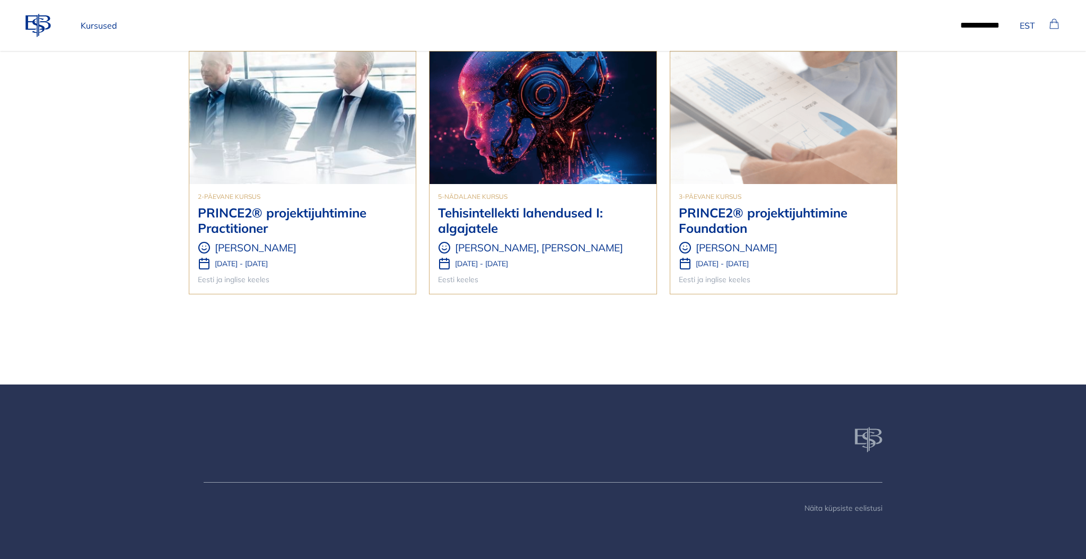
click at [549, 214] on h3 "Tehisintellekti lahendused I: algajatele" at bounding box center [542, 220] width 209 height 31
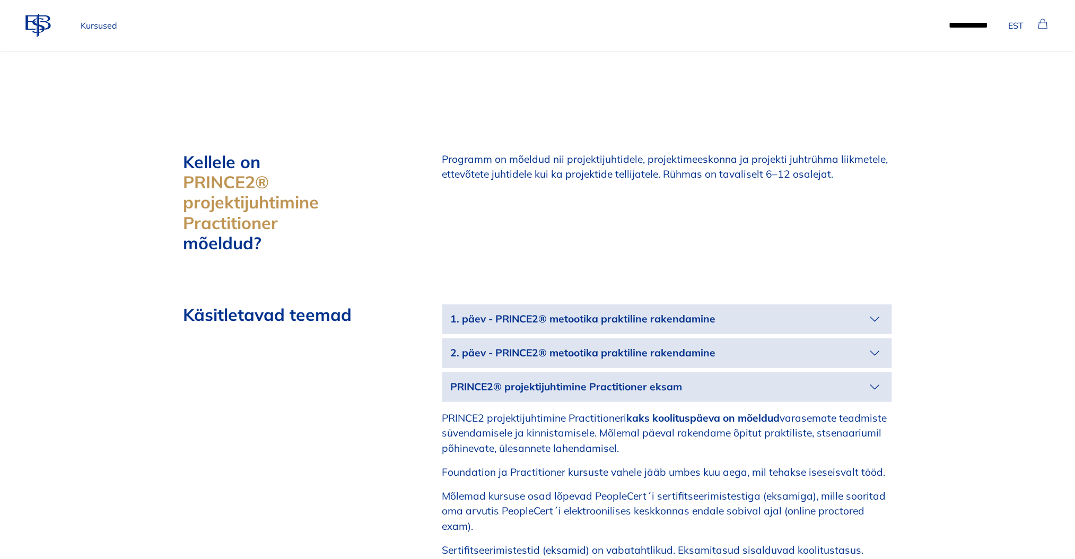
scroll to position [1555, 0]
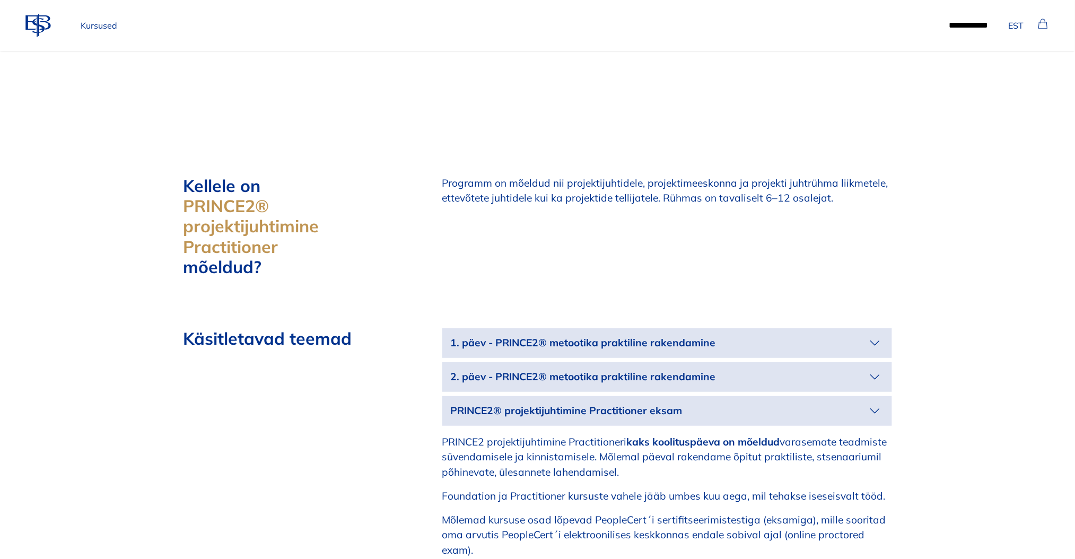
click at [870, 335] on icon "button" at bounding box center [874, 343] width 17 height 17
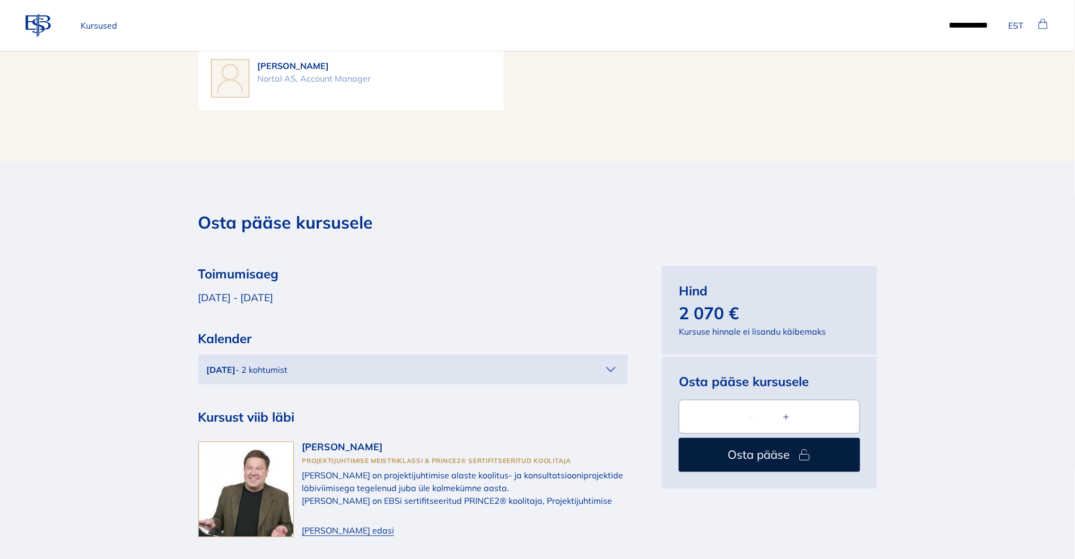
scroll to position [3394, 0]
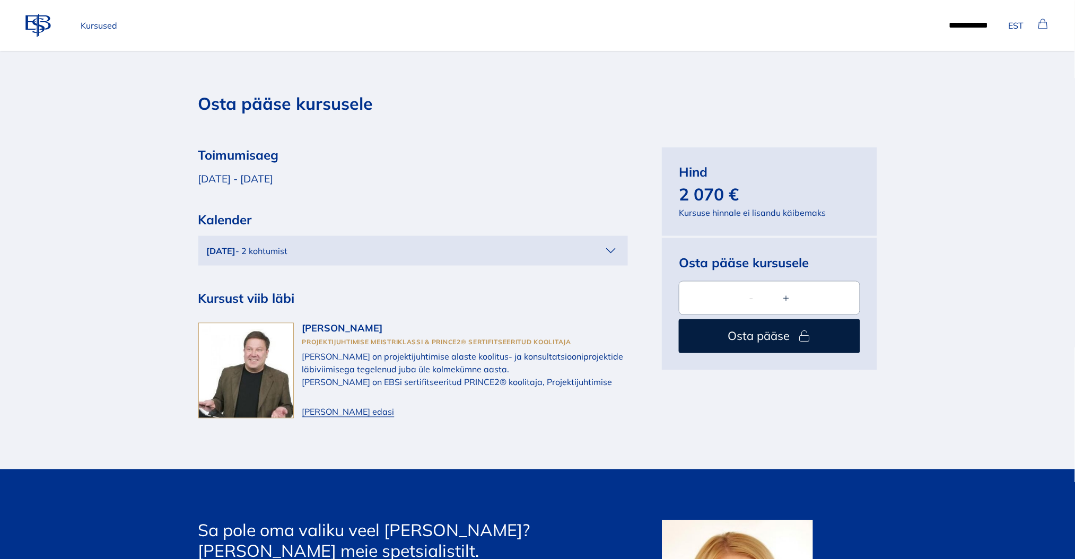
click at [609, 242] on icon "button" at bounding box center [610, 250] width 17 height 17
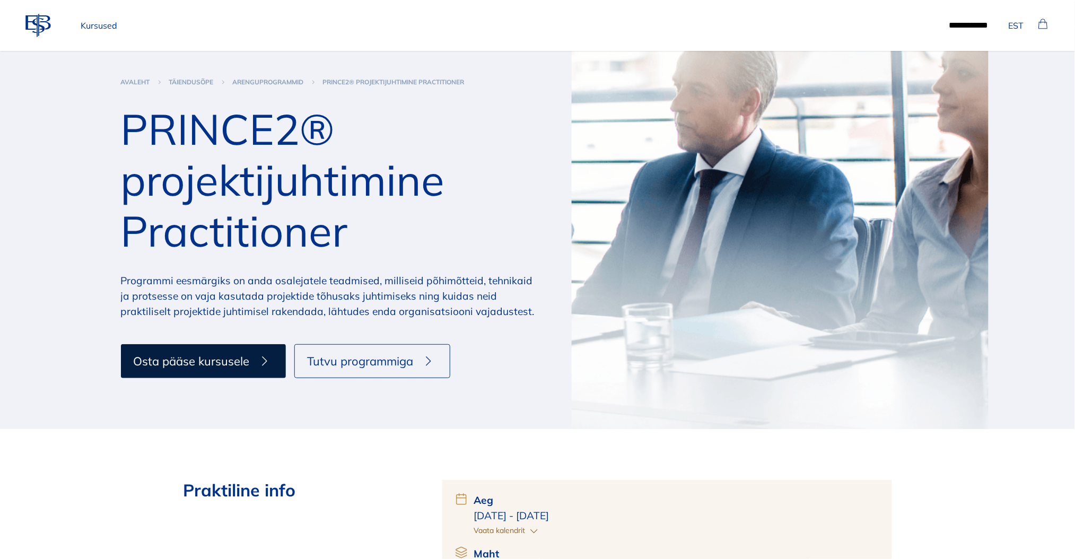
scroll to position [0, 0]
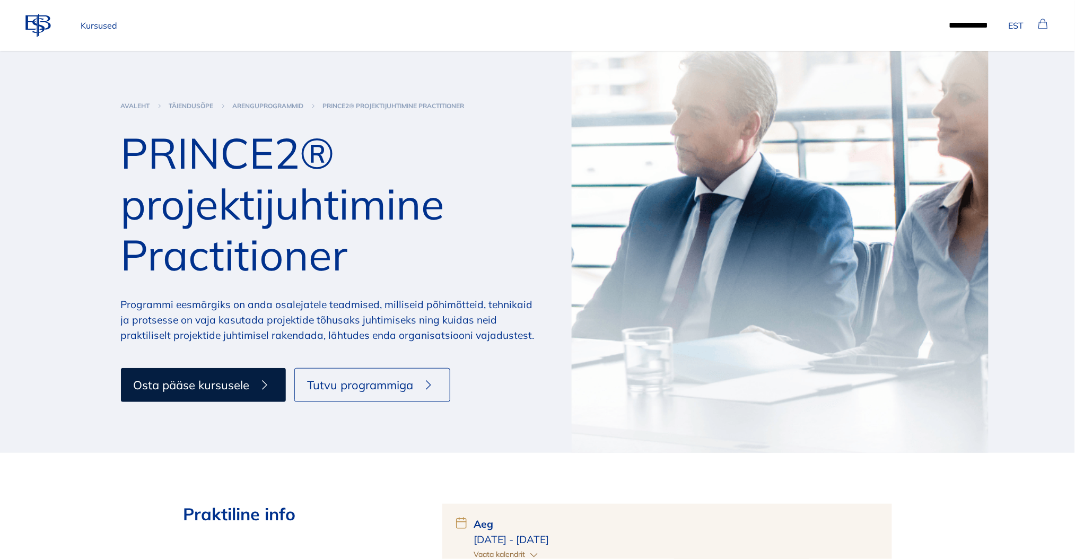
click at [94, 28] on p "Kursused" at bounding box center [98, 25] width 45 height 21
